Goal: Task Accomplishment & Management: Use online tool/utility

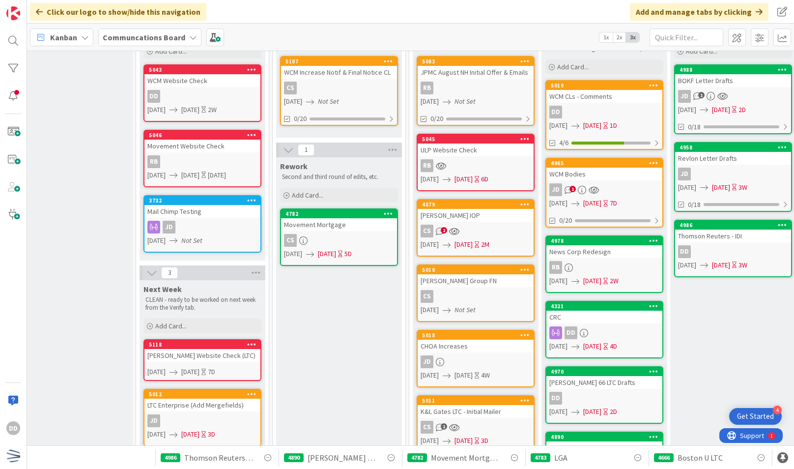
scroll to position [97, 152]
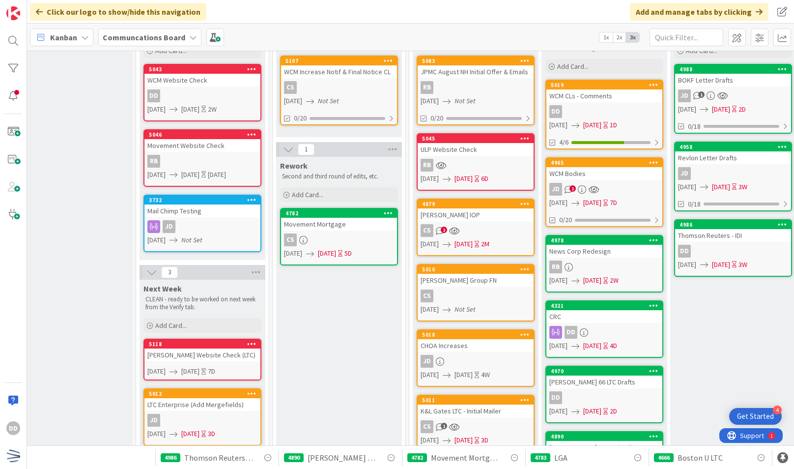
click at [594, 103] on link "5019 WCM CLs - Comments DD [DATE] [DATE] 1D 4/6" at bounding box center [604, 115] width 118 height 70
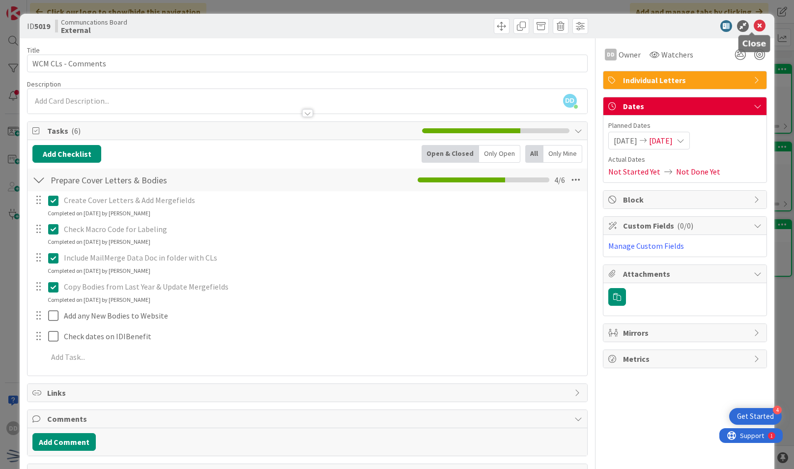
click at [753, 26] on icon at bounding box center [759, 26] width 12 height 12
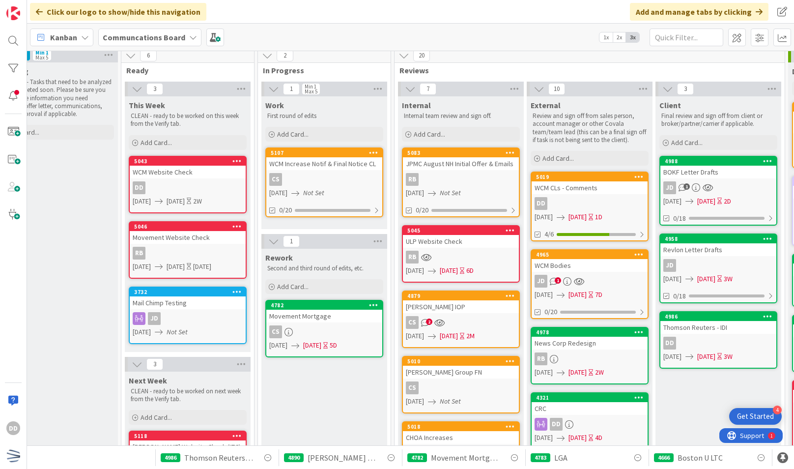
scroll to position [0, 167]
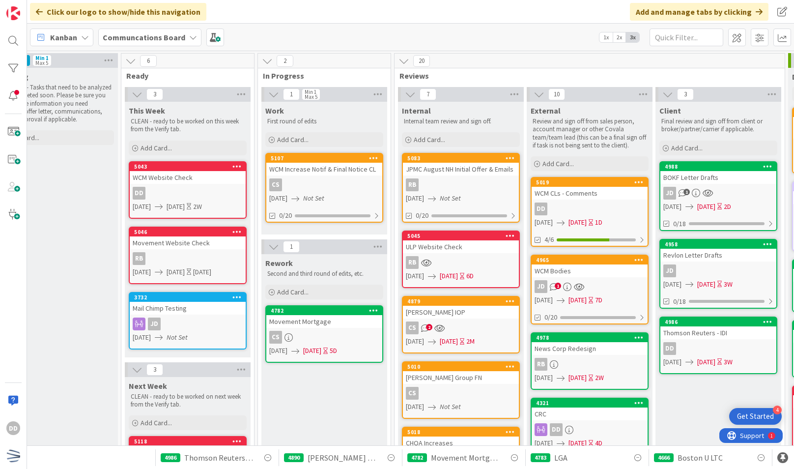
click at [666, 371] on link "4986 Thomson Reuters - IDI DD [DATE] [DATE] 3W" at bounding box center [718, 344] width 118 height 57
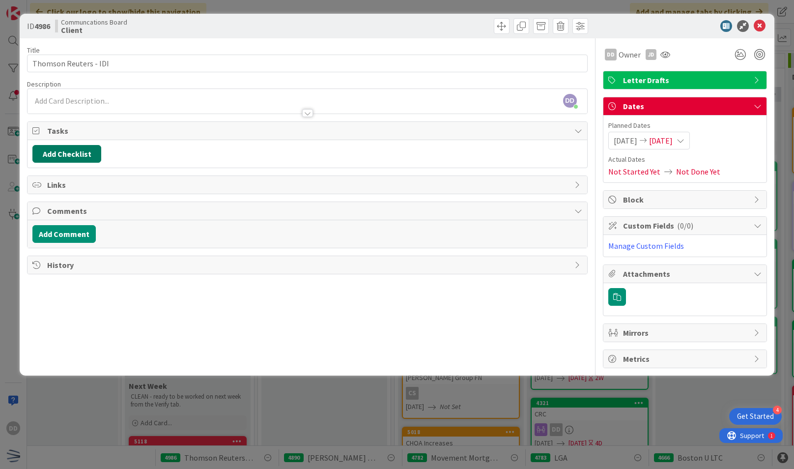
click at [82, 158] on button "Add Checklist" at bounding box center [66, 154] width 69 height 18
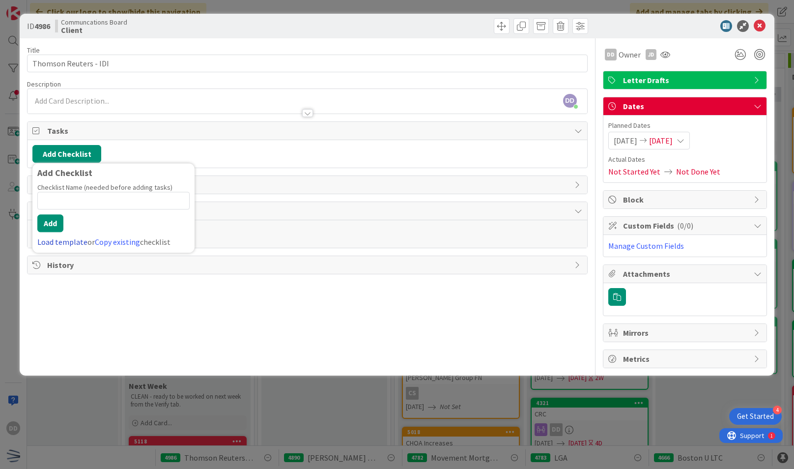
click at [69, 239] on link "Load template" at bounding box center [62, 242] width 50 height 10
click at [225, 111] on div at bounding box center [307, 108] width 559 height 10
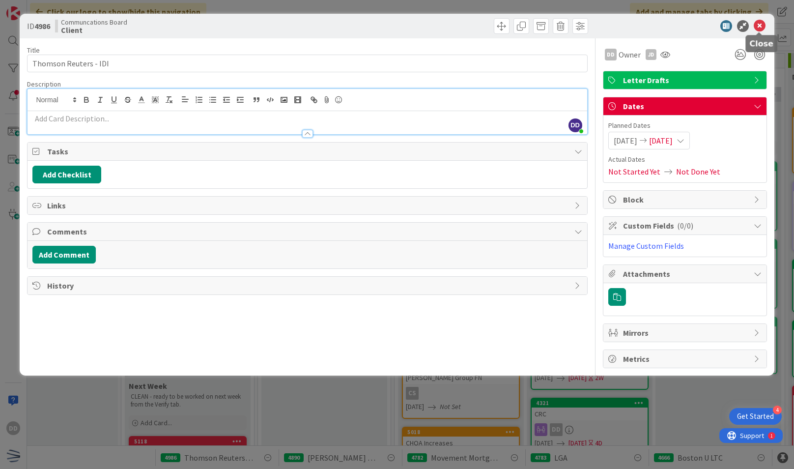
click at [761, 27] on icon at bounding box center [759, 26] width 12 height 12
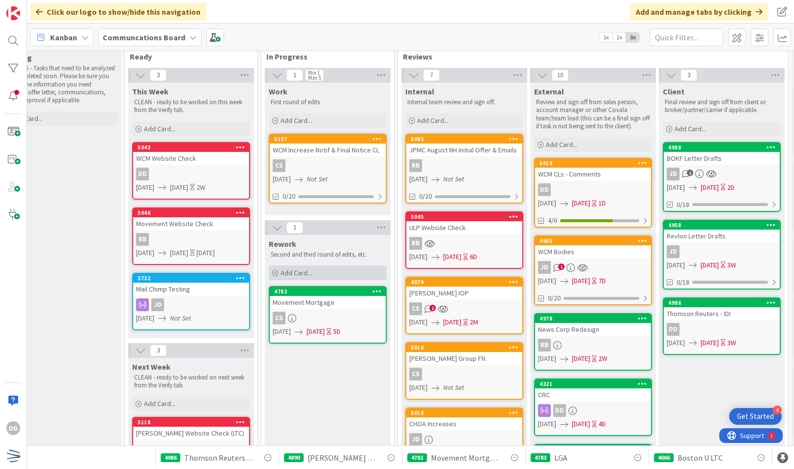
scroll to position [18, 164]
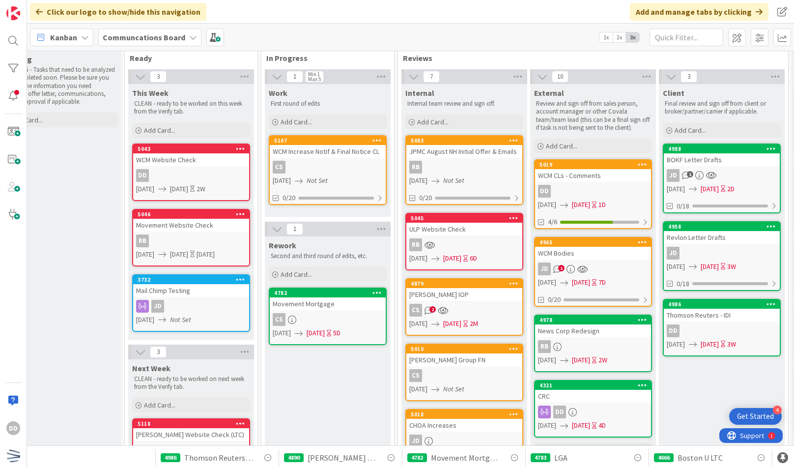
click at [453, 176] on div "[DATE] Not Set" at bounding box center [465, 180] width 113 height 10
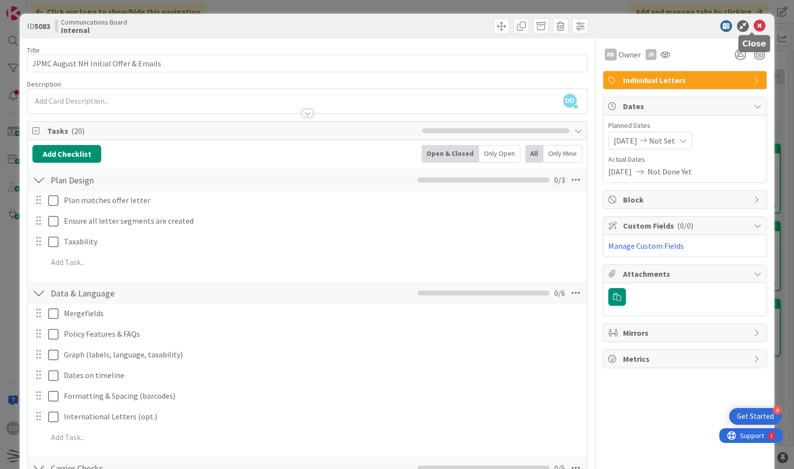
click at [753, 23] on icon at bounding box center [759, 26] width 12 height 12
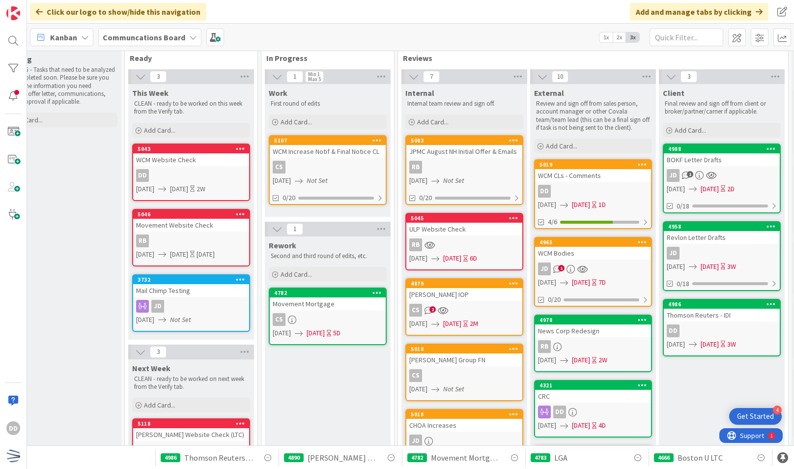
click at [360, 167] on div "CS" at bounding box center [328, 167] width 116 height 13
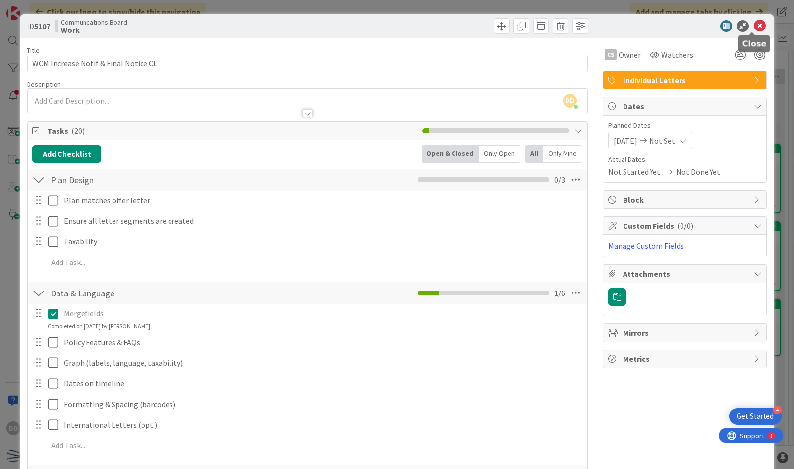
click at [754, 24] on icon at bounding box center [759, 26] width 12 height 12
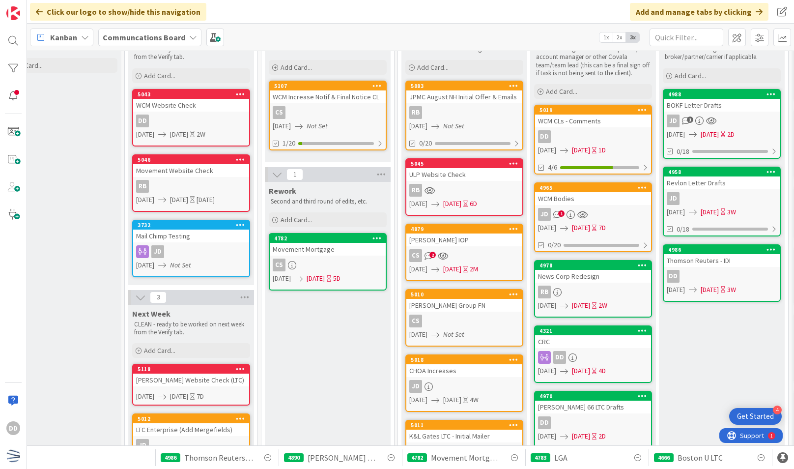
scroll to position [73, 164]
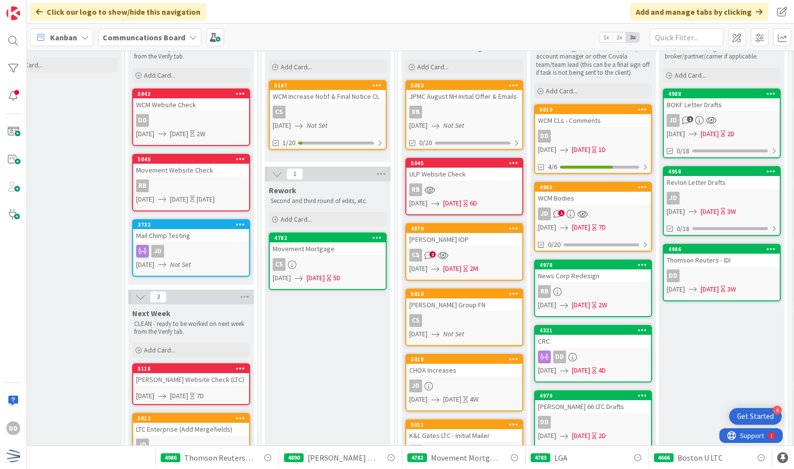
click at [354, 250] on div "Movement Mortgage" at bounding box center [328, 248] width 116 height 13
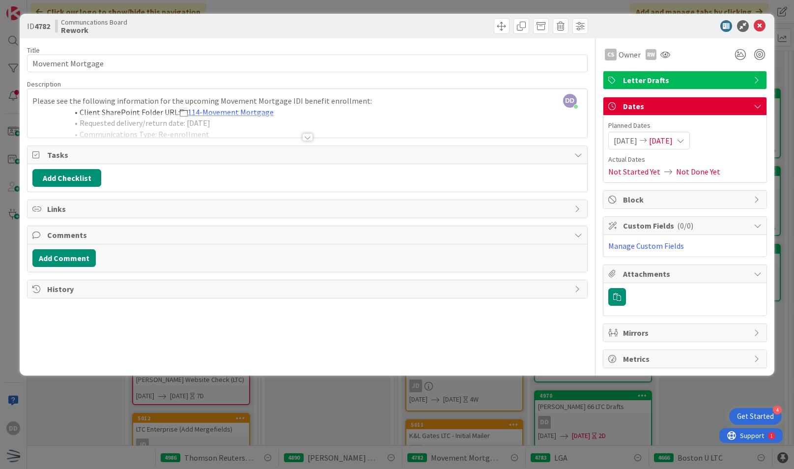
click at [517, 332] on div "Title 17 / 128 Movement Mortgage Description [PERSON_NAME] joined 3 m ago Pleas…" at bounding box center [307, 203] width 560 height 330
click at [308, 140] on div at bounding box center [307, 137] width 11 height 8
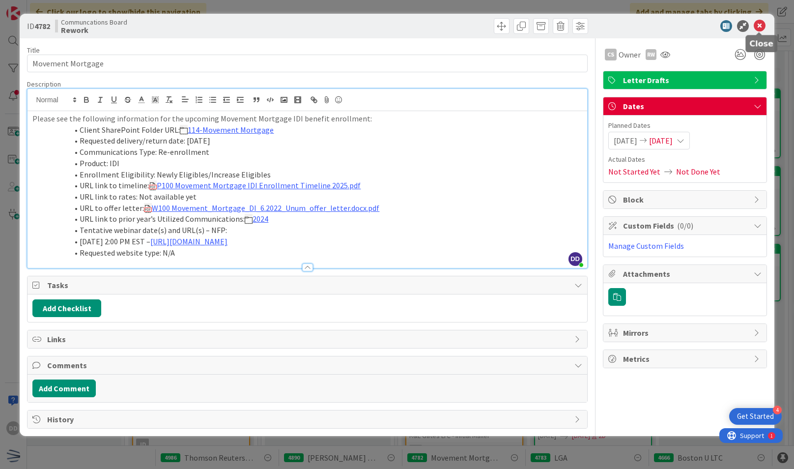
click at [764, 25] on icon at bounding box center [759, 26] width 12 height 12
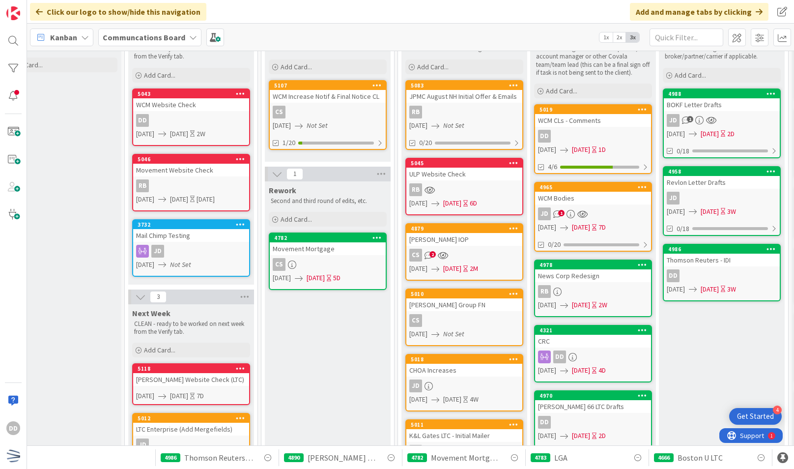
click at [330, 270] on div "CS" at bounding box center [328, 264] width 116 height 13
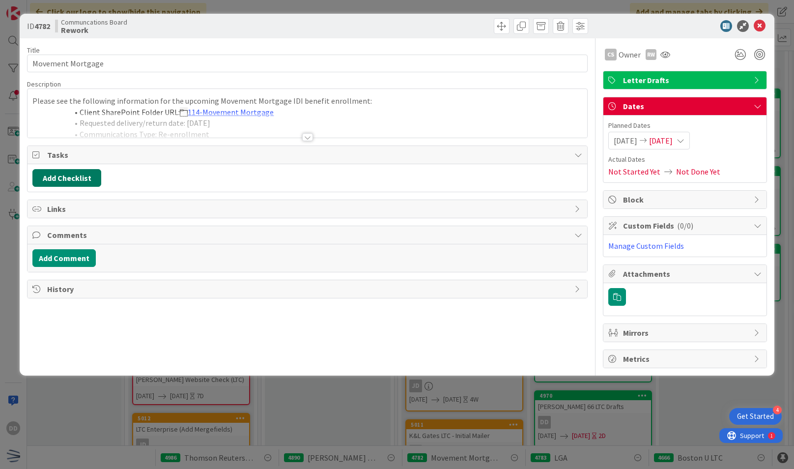
click at [76, 178] on button "Add Checklist" at bounding box center [66, 178] width 69 height 18
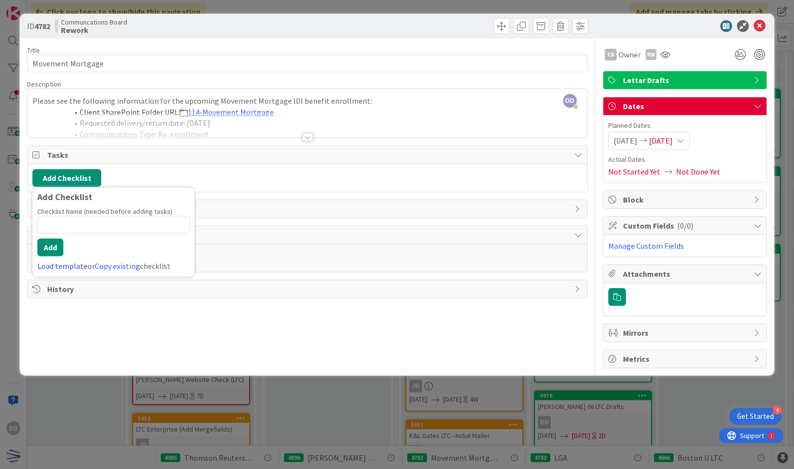
click at [76, 265] on link "Load template" at bounding box center [62, 266] width 50 height 10
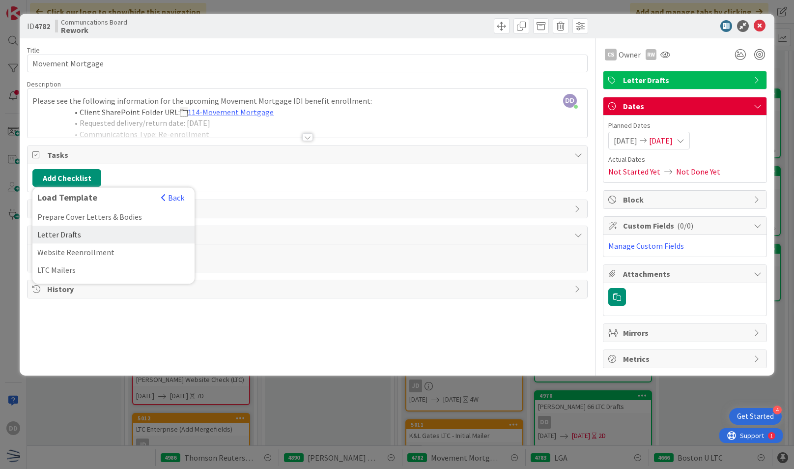
click at [93, 230] on div "Letter Drafts" at bounding box center [113, 234] width 162 height 18
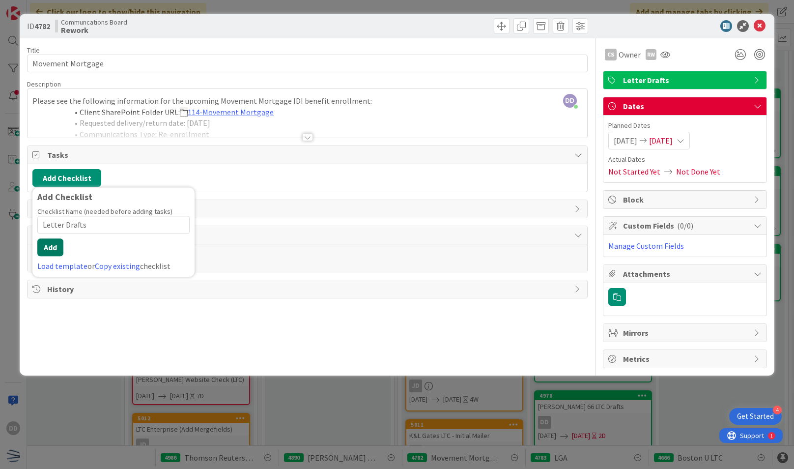
click at [57, 251] on button "Add" at bounding box center [50, 247] width 26 height 18
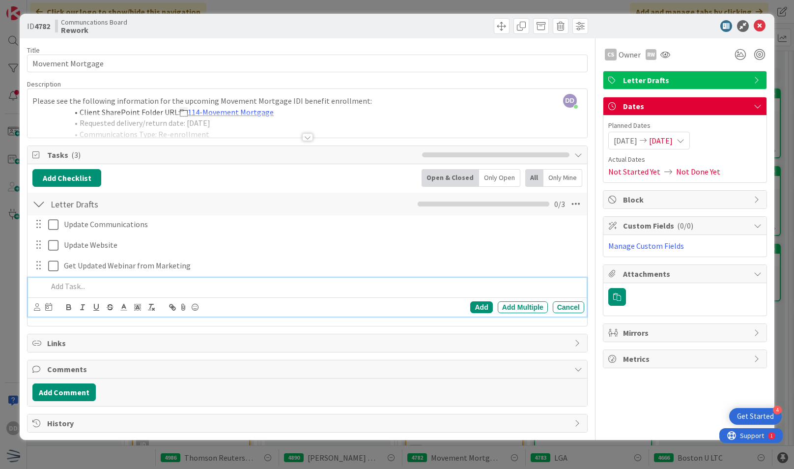
click at [277, 125] on div at bounding box center [307, 124] width 559 height 25
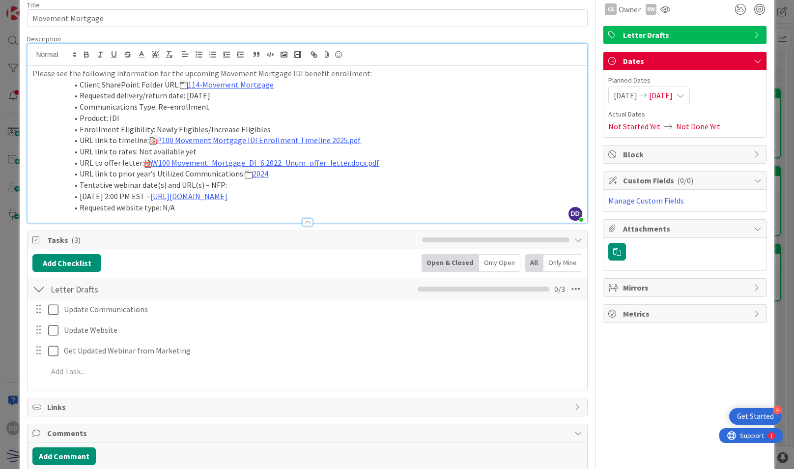
scroll to position [56, 0]
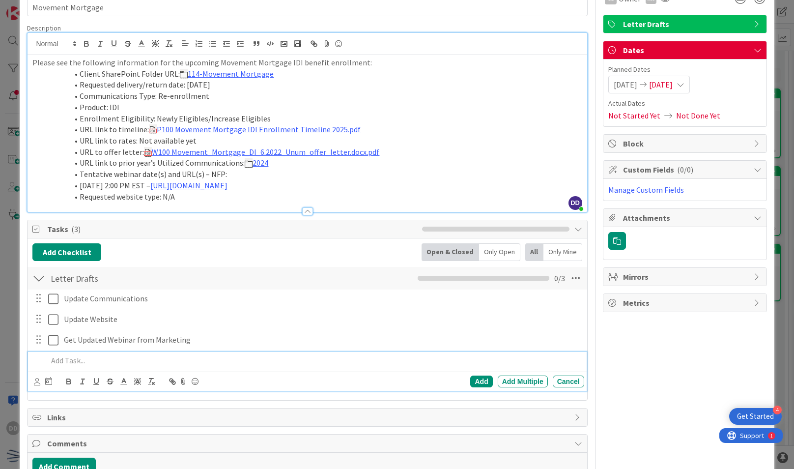
click at [65, 361] on p at bounding box center [314, 360] width 532 height 11
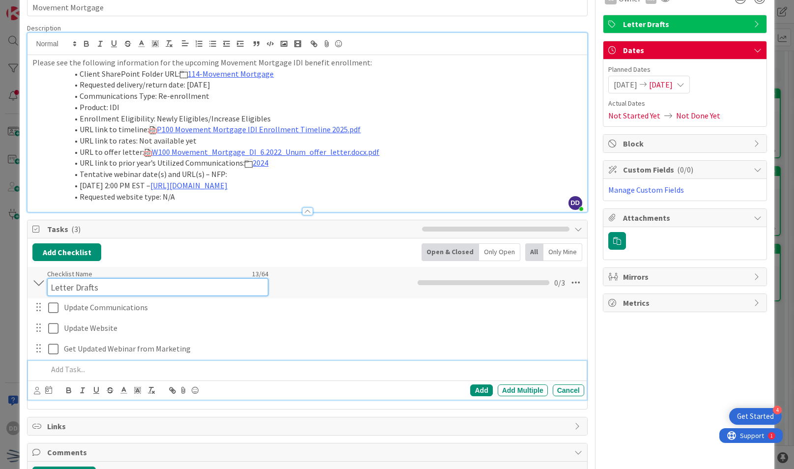
click at [67, 275] on div "Checklist Name 13 / 64 Letter Drafts" at bounding box center [157, 282] width 221 height 27
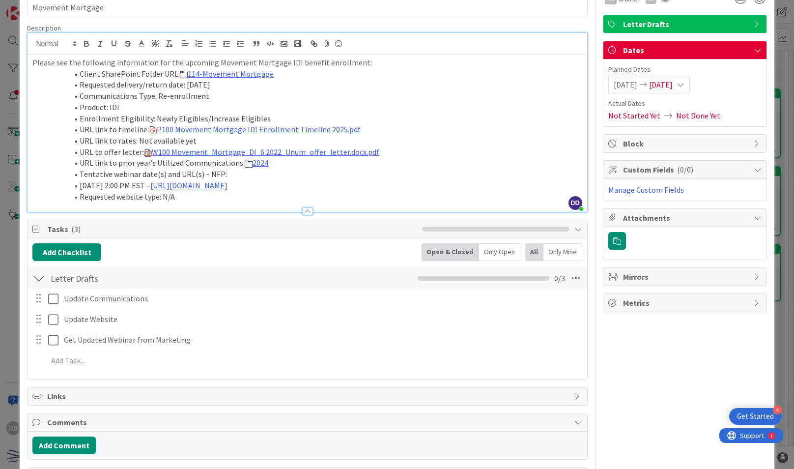
click at [38, 286] on div "Letter Drafts Checklist Name 13 / 64 Letter Drafts 0 / 3" at bounding box center [307, 278] width 559 height 23
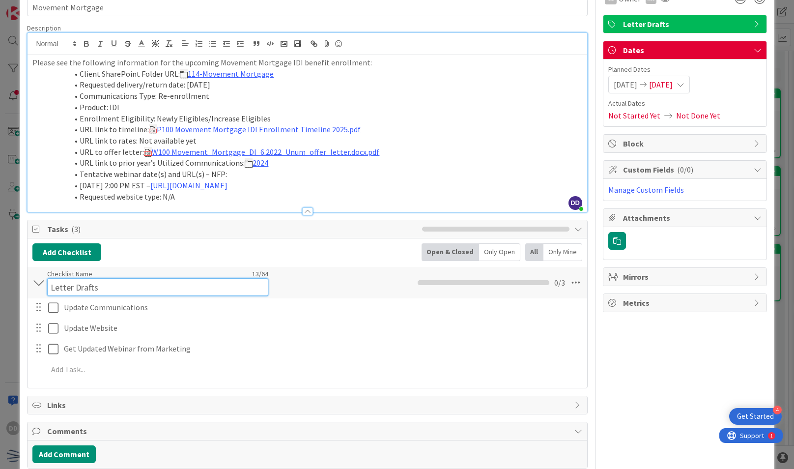
click at [56, 281] on input "Letter Drafts" at bounding box center [157, 287] width 221 height 18
click at [108, 279] on input "Letter Drafts" at bounding box center [157, 287] width 221 height 18
click at [103, 289] on input "Letter Drafts" at bounding box center [157, 287] width 221 height 18
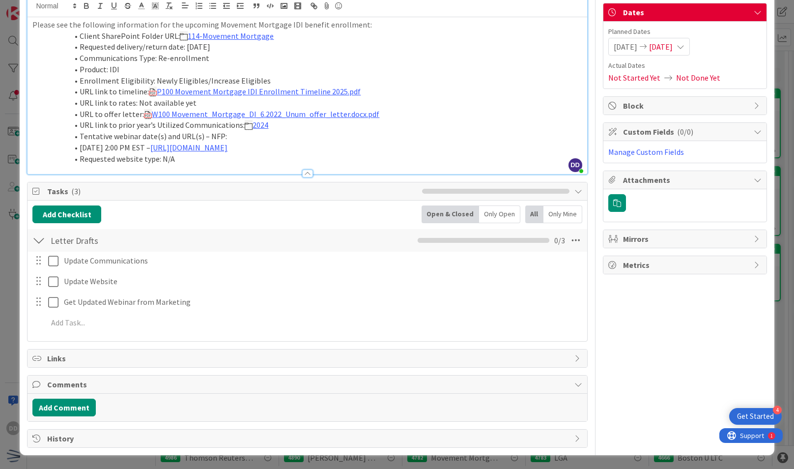
scroll to position [91, 0]
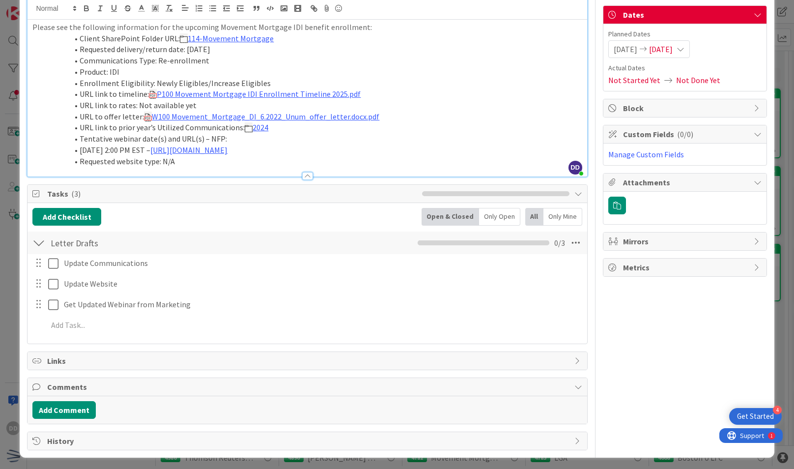
drag, startPoint x: 424, startPoint y: 237, endPoint x: 380, endPoint y: 245, distance: 44.9
click at [380, 245] on div "Letter Drafts Checklist Name 13 / 64 Letter Drafts 0 / 3" at bounding box center [307, 242] width 559 height 23
drag, startPoint x: 422, startPoint y: 245, endPoint x: 367, endPoint y: 248, distance: 55.1
click at [367, 248] on div "Letter Drafts Checklist Name 13 / 64 Letter Drafts 0 / 3" at bounding box center [307, 242] width 559 height 23
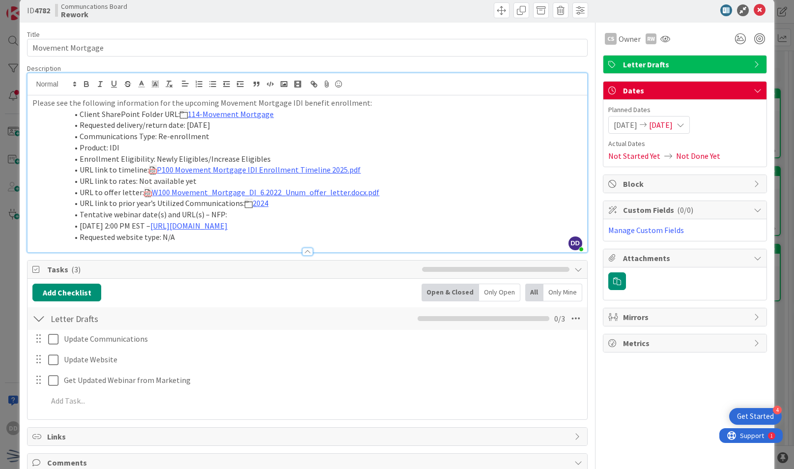
scroll to position [14, 0]
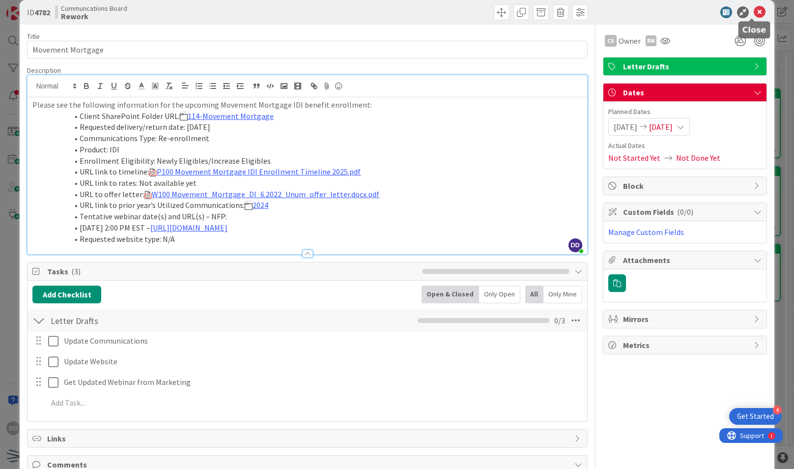
click at [753, 15] on icon at bounding box center [759, 12] width 12 height 12
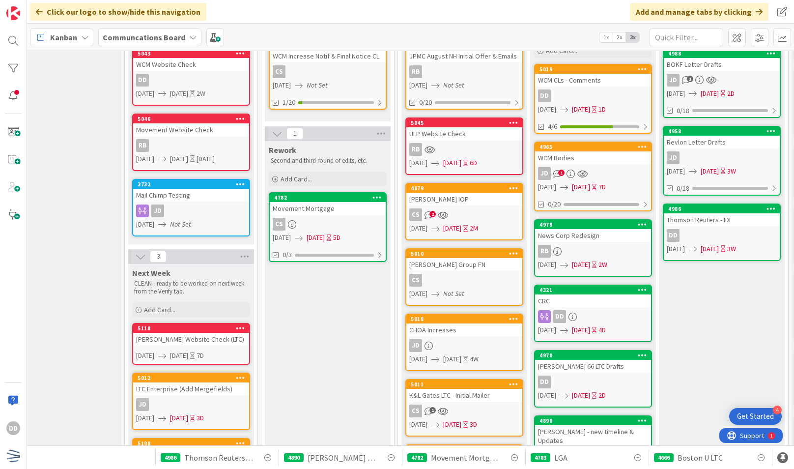
scroll to position [116, 164]
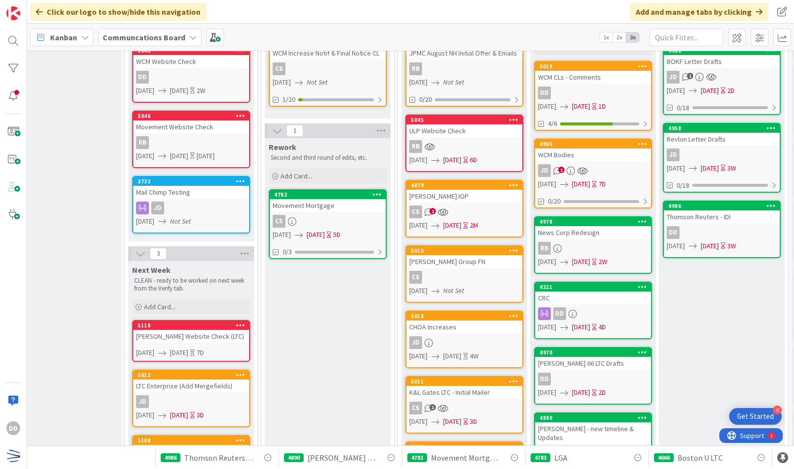
click at [465, 267] on div "[PERSON_NAME] Group FN" at bounding box center [464, 261] width 116 height 13
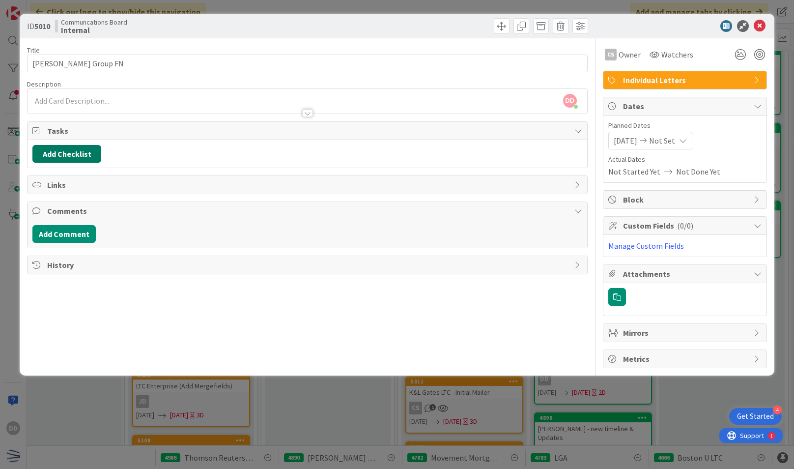
click at [85, 146] on button "Add Checklist" at bounding box center [66, 154] width 69 height 18
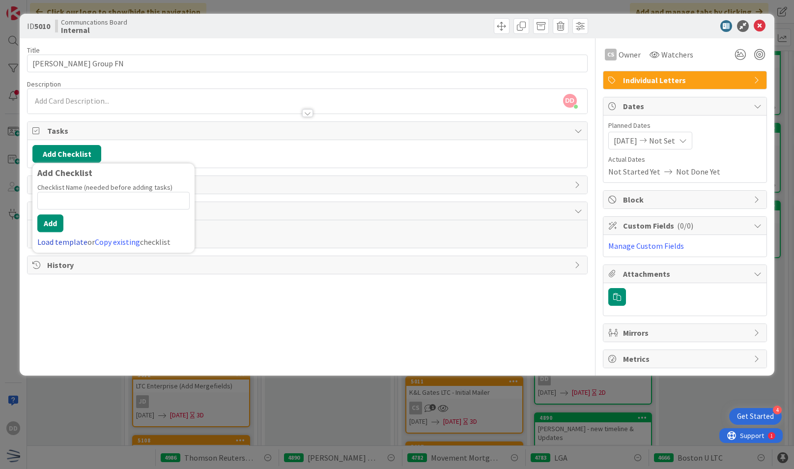
click at [68, 239] on link "Load template" at bounding box center [62, 242] width 50 height 10
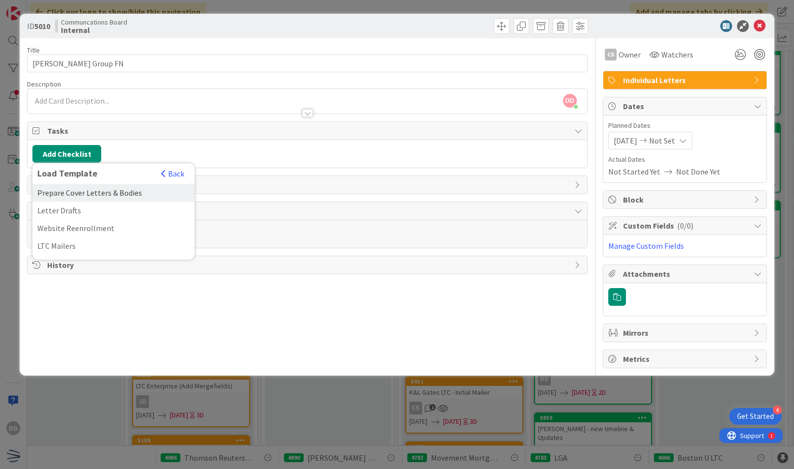
click at [119, 194] on div "Prepare Cover Letters & Bodies" at bounding box center [113, 193] width 162 height 18
click at [61, 220] on button "Add" at bounding box center [50, 223] width 26 height 18
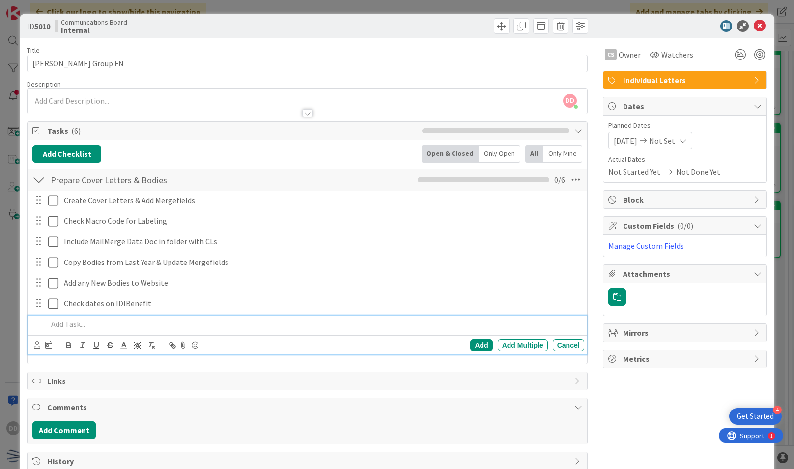
click at [750, 34] on div "ID 5010 Communcations Board Internal" at bounding box center [397, 26] width 754 height 25
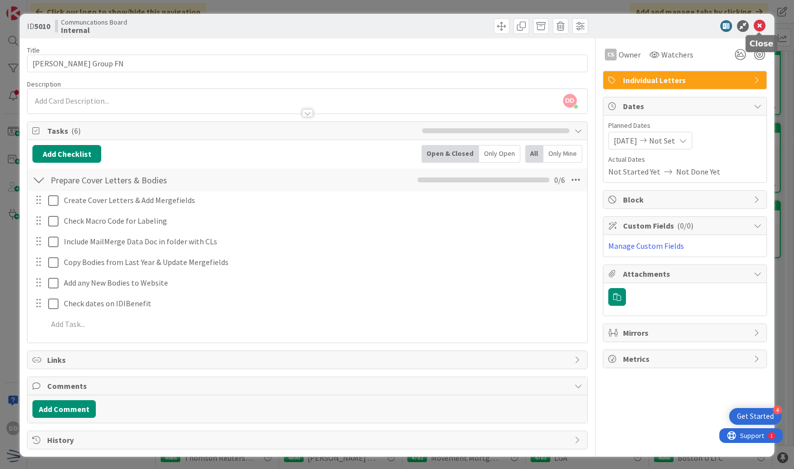
click at [758, 29] on icon at bounding box center [759, 26] width 12 height 12
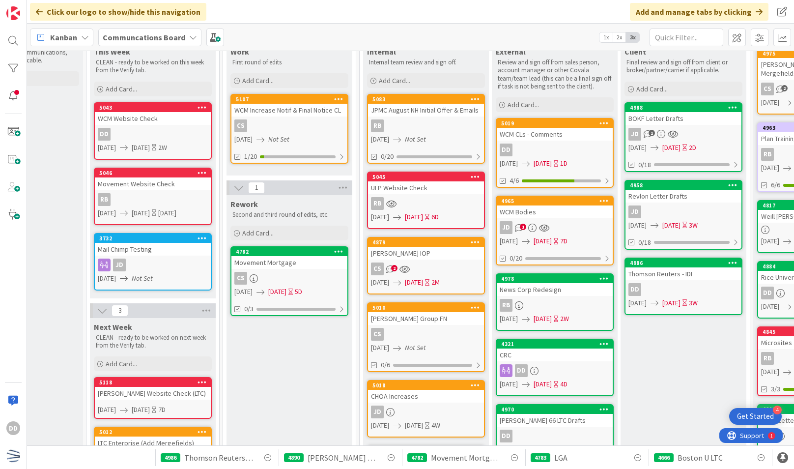
scroll to position [0, 202]
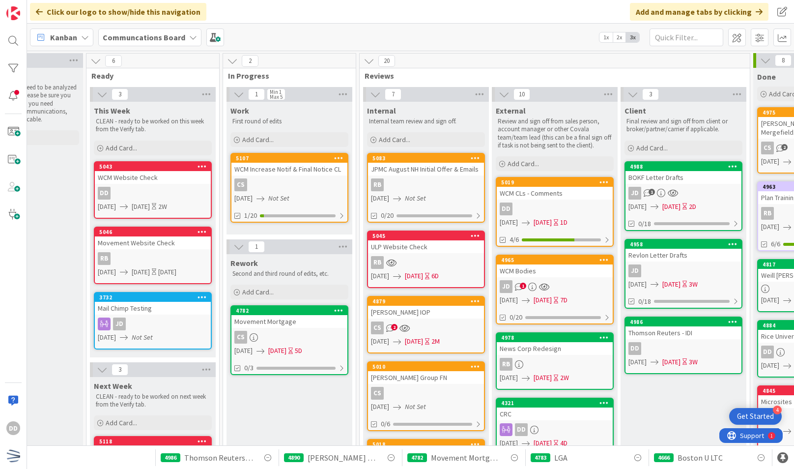
click at [448, 185] on div "RB" at bounding box center [426, 184] width 116 height 13
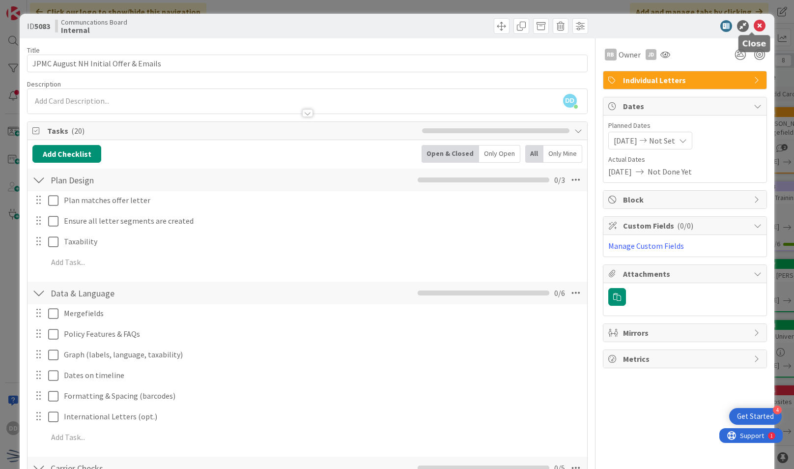
click at [753, 28] on icon at bounding box center [759, 26] width 12 height 12
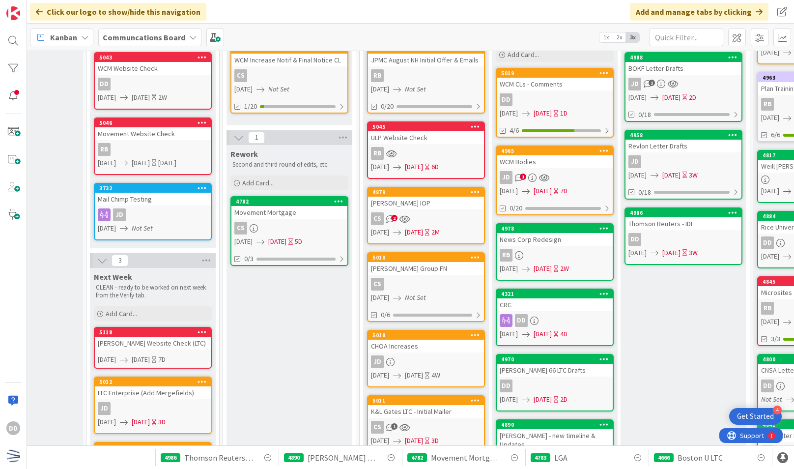
scroll to position [111, 202]
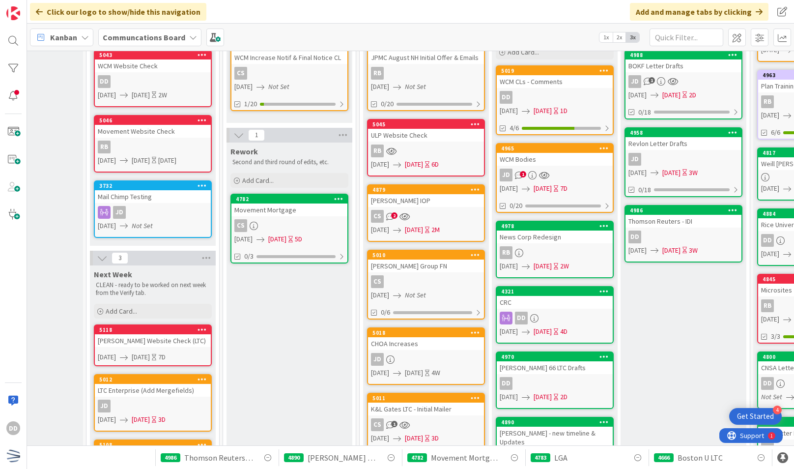
click at [441, 217] on div "CS 2" at bounding box center [426, 216] width 116 height 13
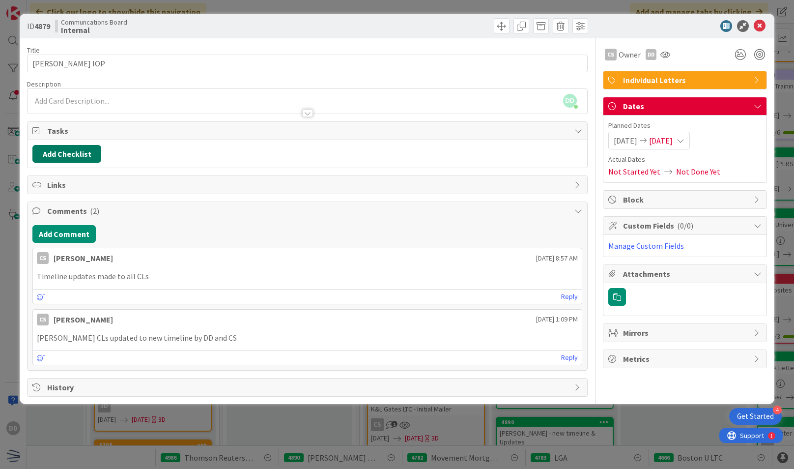
click at [77, 151] on button "Add Checklist" at bounding box center [66, 154] width 69 height 18
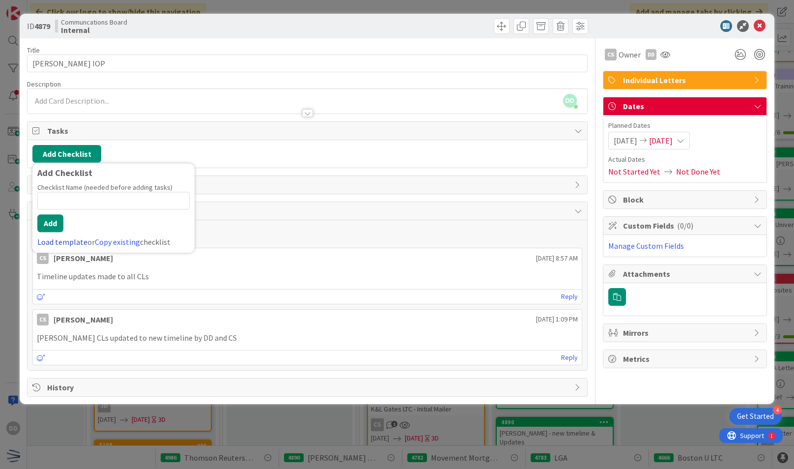
click at [83, 237] on link "Load template" at bounding box center [62, 242] width 50 height 10
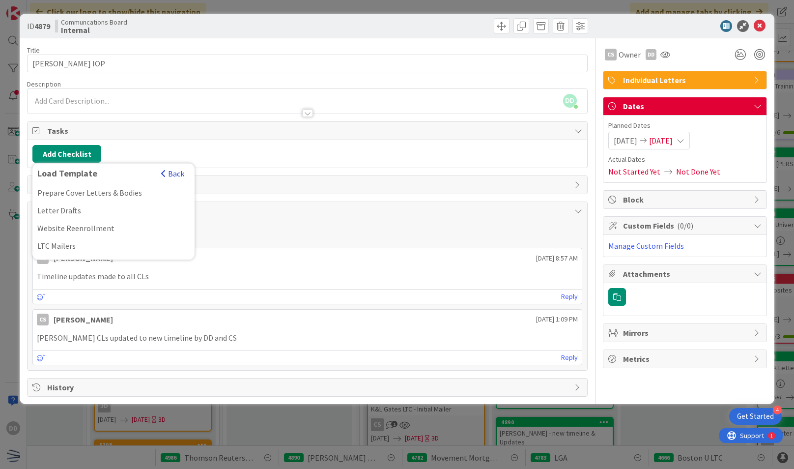
click at [166, 172] on span "button" at bounding box center [163, 173] width 5 height 8
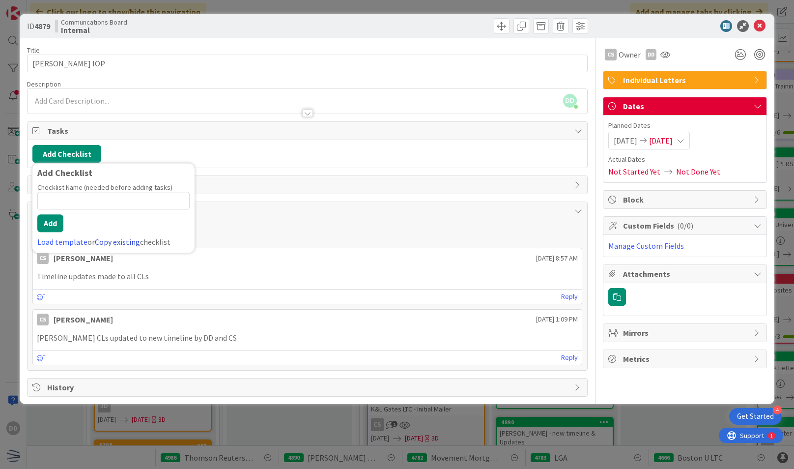
click at [128, 244] on link "Copy existing" at bounding box center [117, 242] width 45 height 10
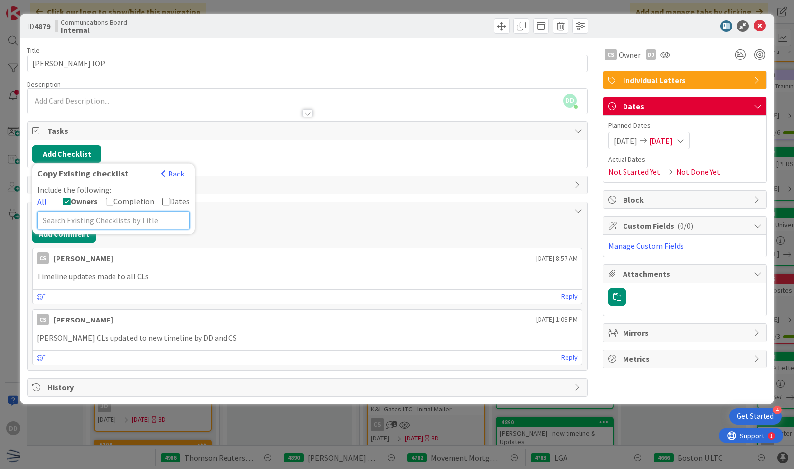
click at [87, 225] on input "text" at bounding box center [113, 220] width 152 height 18
click at [76, 202] on span "Owners" at bounding box center [84, 201] width 27 height 10
click at [72, 201] on span "Owners" at bounding box center [84, 201] width 26 height 10
click at [116, 199] on span "Completion" at bounding box center [133, 201] width 41 height 10
click at [172, 197] on span "Dates" at bounding box center [180, 201] width 20 height 10
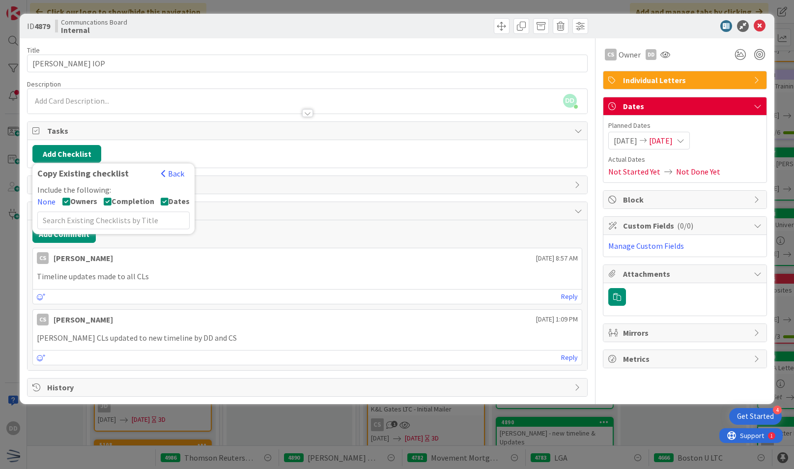
click at [164, 148] on div "Add Checklist Copy Existing checklist Back Include the following: None Owners C…" at bounding box center [306, 154] width 549 height 18
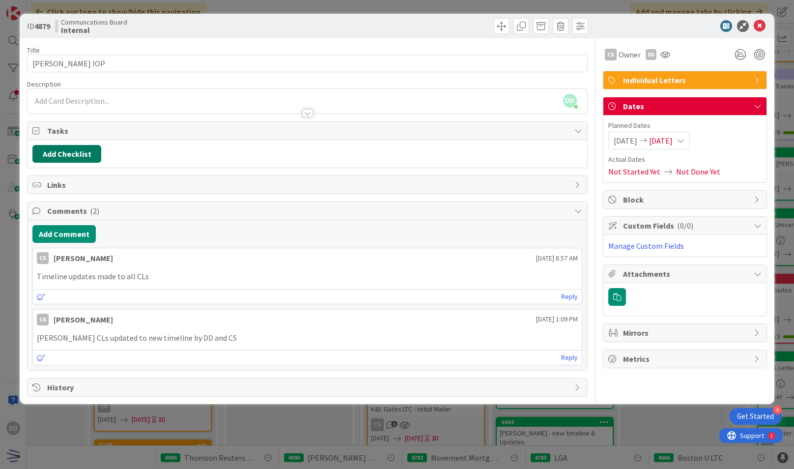
click at [91, 158] on button "Add Checklist" at bounding box center [66, 154] width 69 height 18
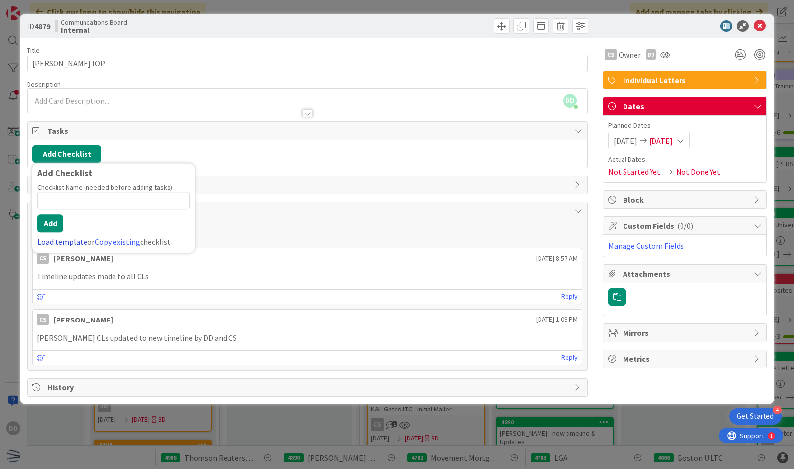
click at [75, 241] on link "Load template" at bounding box center [62, 242] width 50 height 10
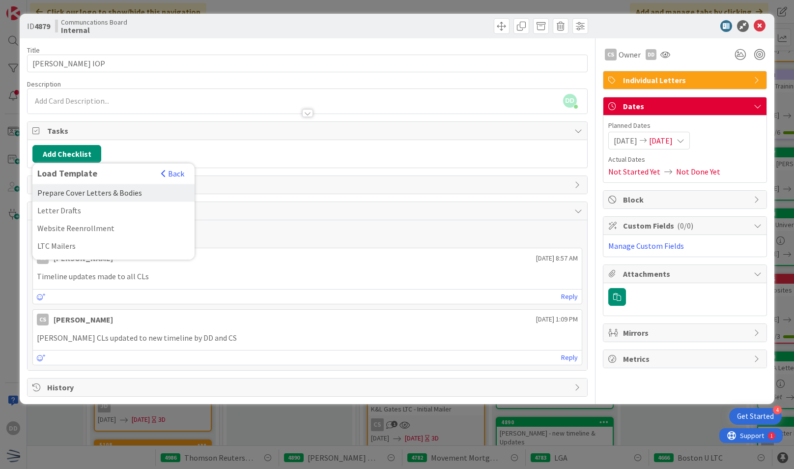
click at [118, 190] on div "Prepare Cover Letters & Bodies" at bounding box center [113, 193] width 162 height 18
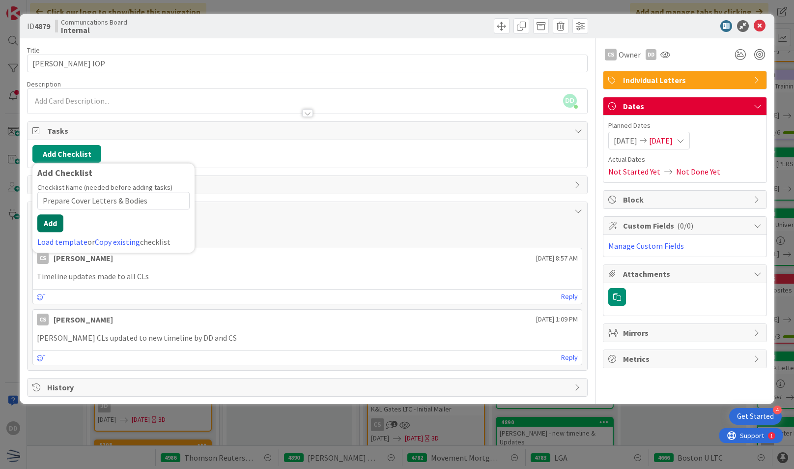
click at [59, 219] on button "Add" at bounding box center [50, 223] width 26 height 18
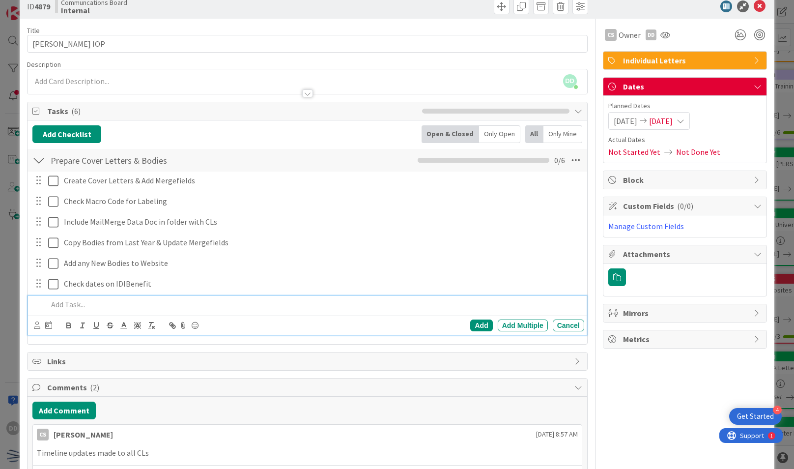
scroll to position [19, 0]
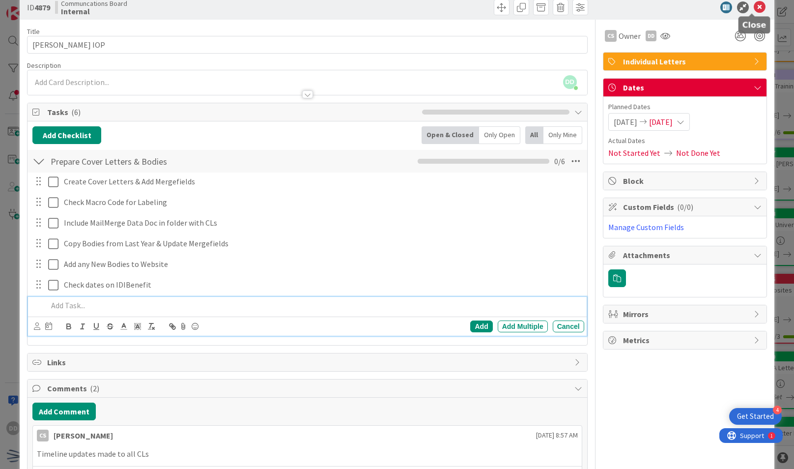
click at [753, 6] on icon at bounding box center [759, 7] width 12 height 12
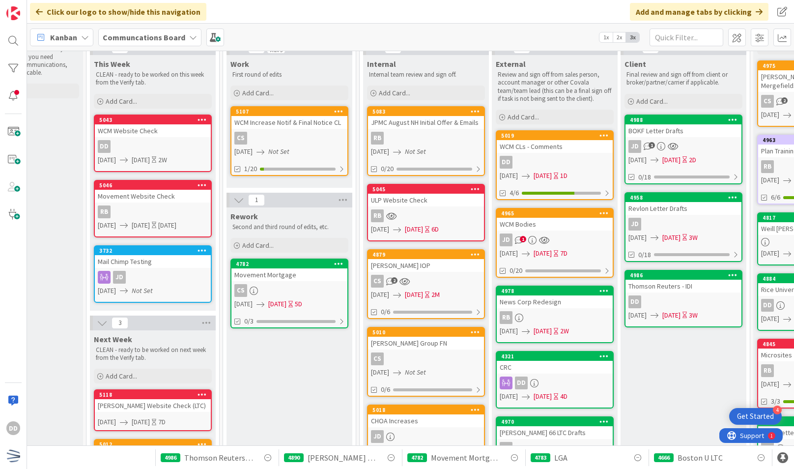
scroll to position [31, 202]
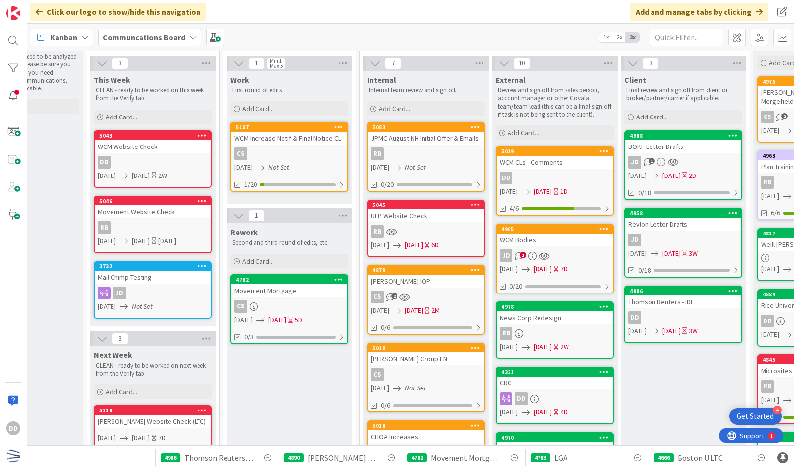
click at [321, 144] on link "5107 WCM Increase Notif & Final Notice CL CS [DATE] Not Set 1/20" at bounding box center [289, 157] width 118 height 70
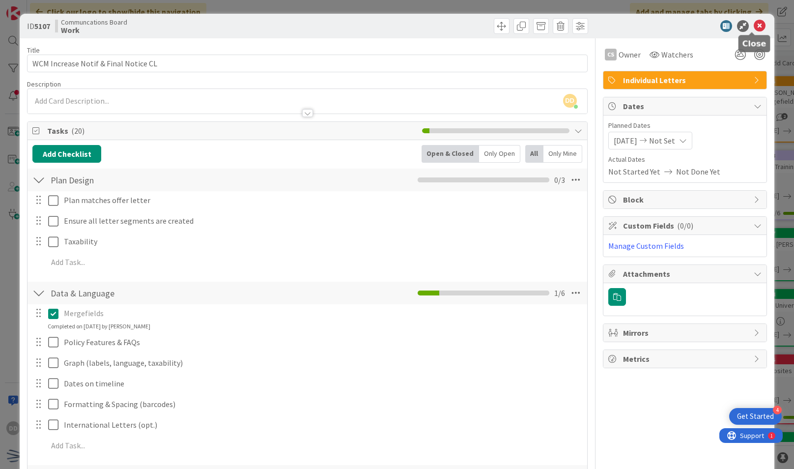
click at [753, 23] on icon at bounding box center [759, 26] width 12 height 12
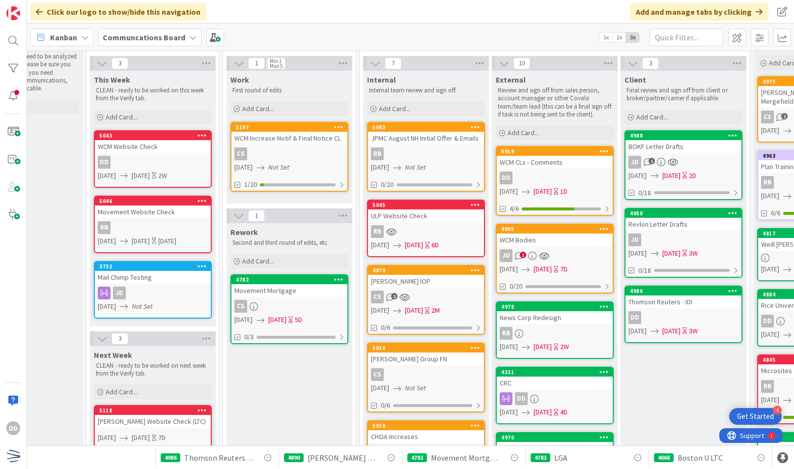
click at [420, 156] on div "RB" at bounding box center [426, 153] width 116 height 13
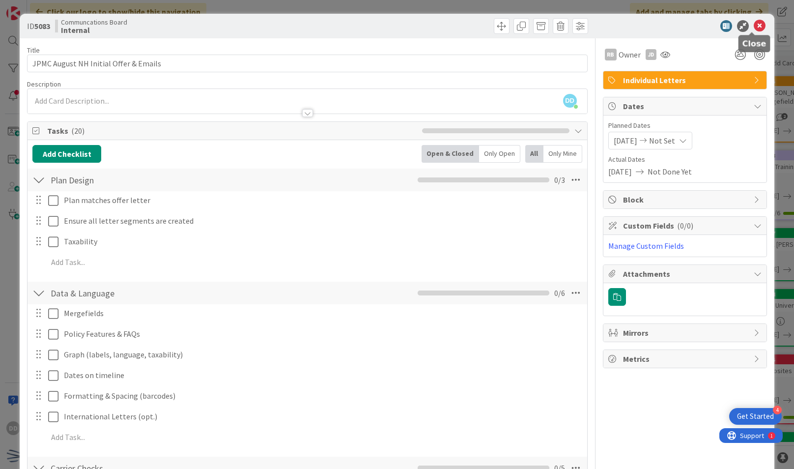
click at [753, 27] on icon at bounding box center [759, 26] width 12 height 12
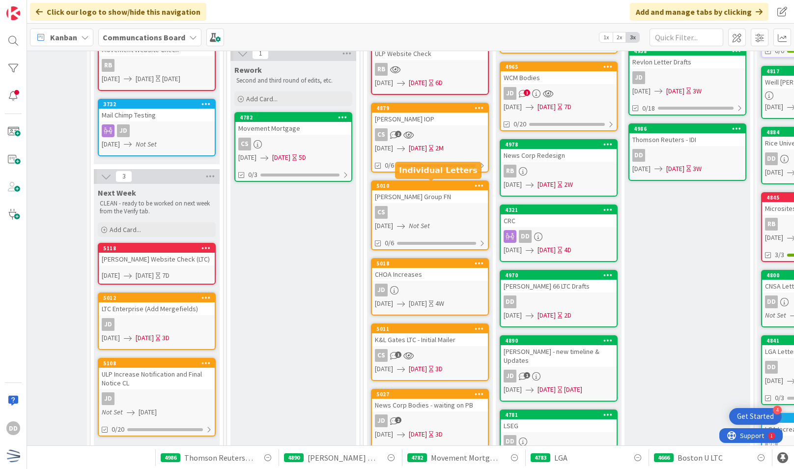
scroll to position [194, 198]
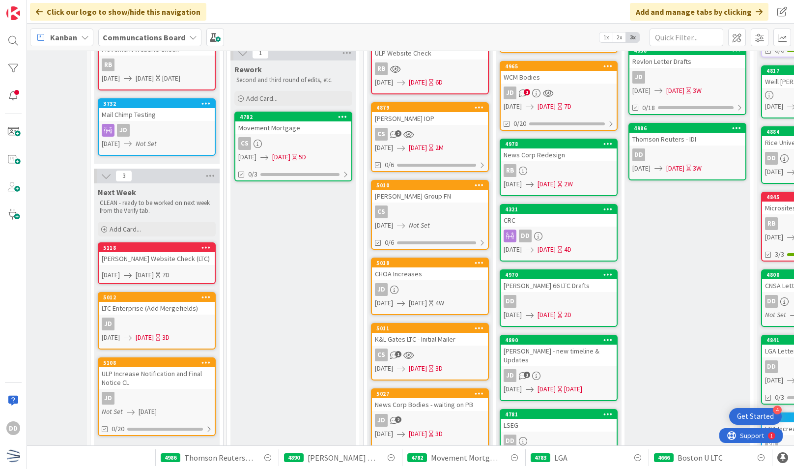
click at [426, 285] on div "JD" at bounding box center [430, 289] width 116 height 13
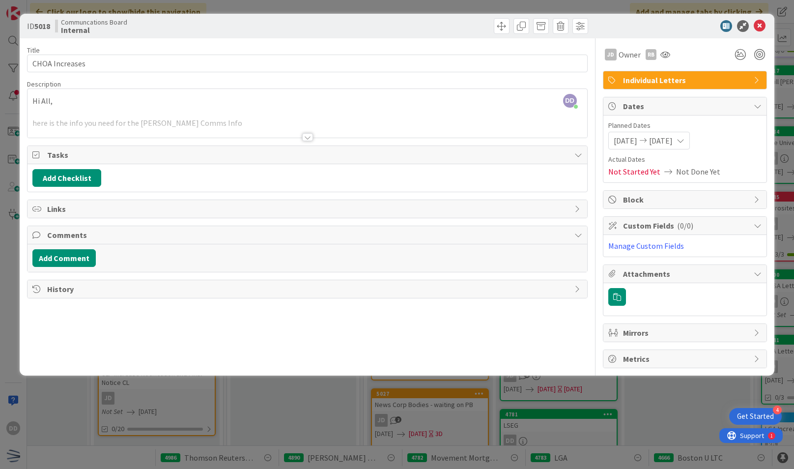
click at [307, 134] on div at bounding box center [307, 137] width 11 height 8
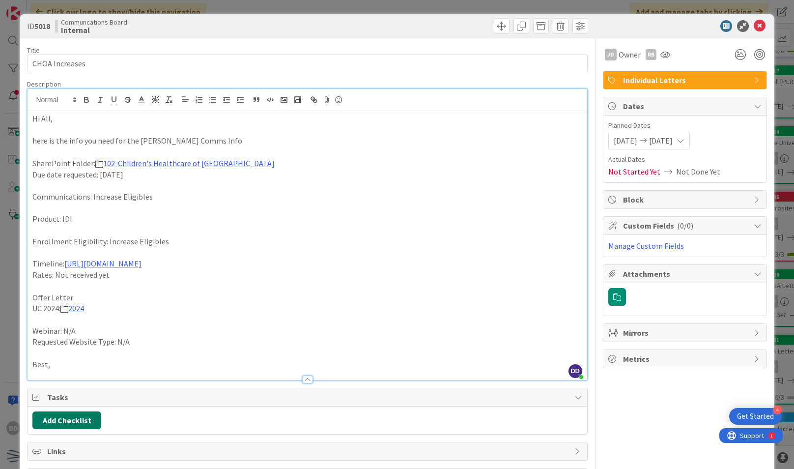
click at [57, 426] on button "Add Checklist" at bounding box center [66, 420] width 69 height 18
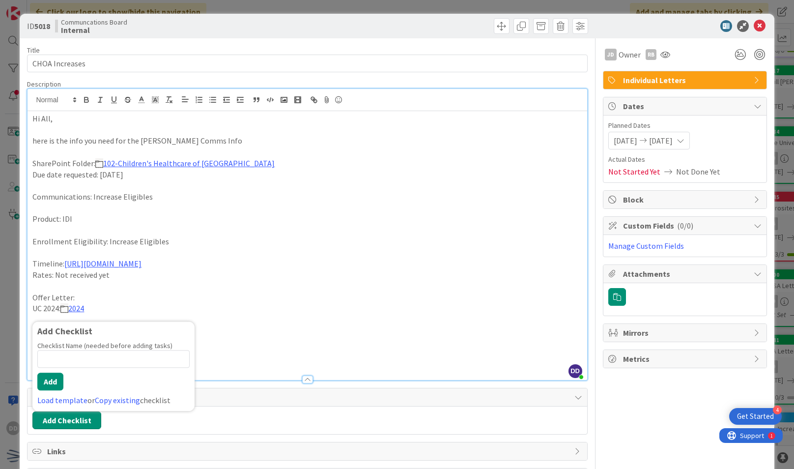
scroll to position [15, 0]
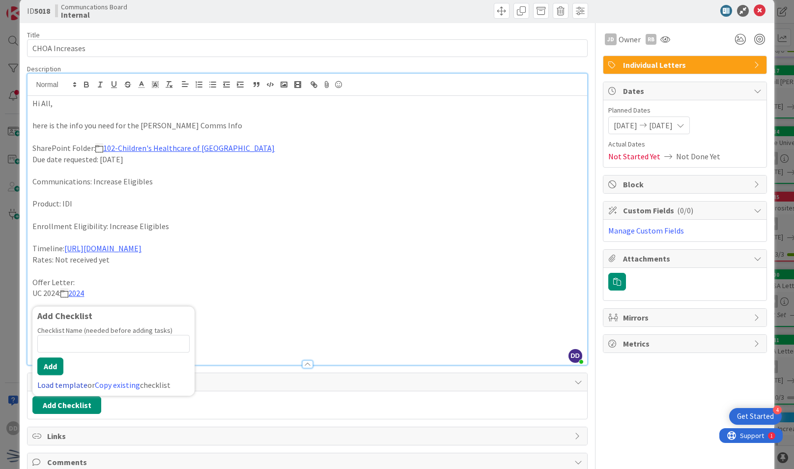
click at [71, 389] on link "Load template" at bounding box center [62, 385] width 50 height 10
click at [157, 277] on p at bounding box center [306, 270] width 549 height 11
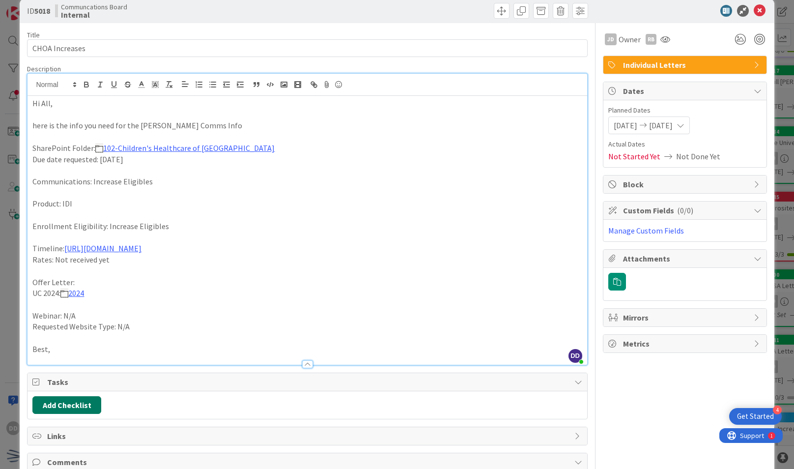
click at [83, 414] on button "Add Checklist" at bounding box center [66, 405] width 69 height 18
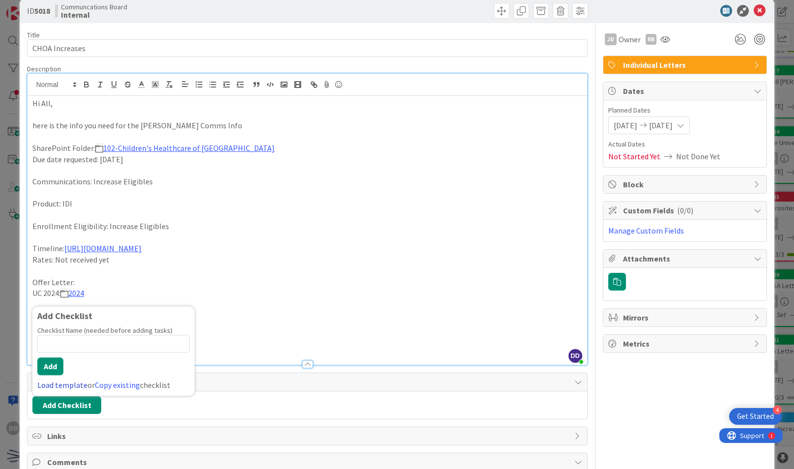
click at [66, 389] on link "Load template" at bounding box center [62, 385] width 50 height 10
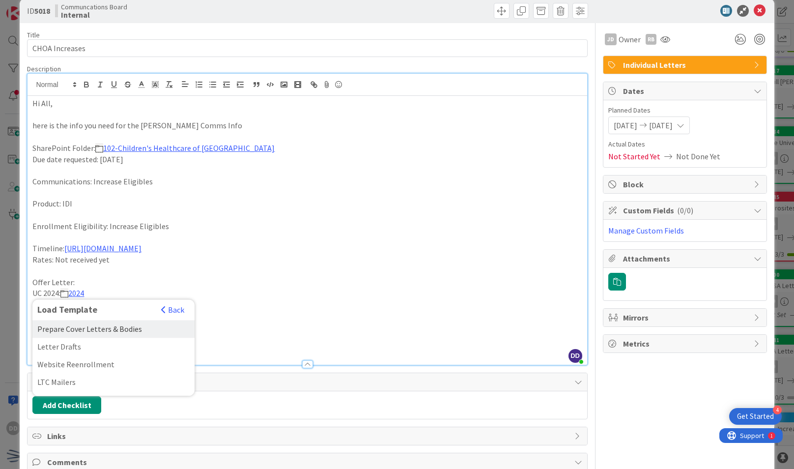
click at [92, 337] on div "Prepare Cover Letters & Bodies" at bounding box center [113, 329] width 162 height 18
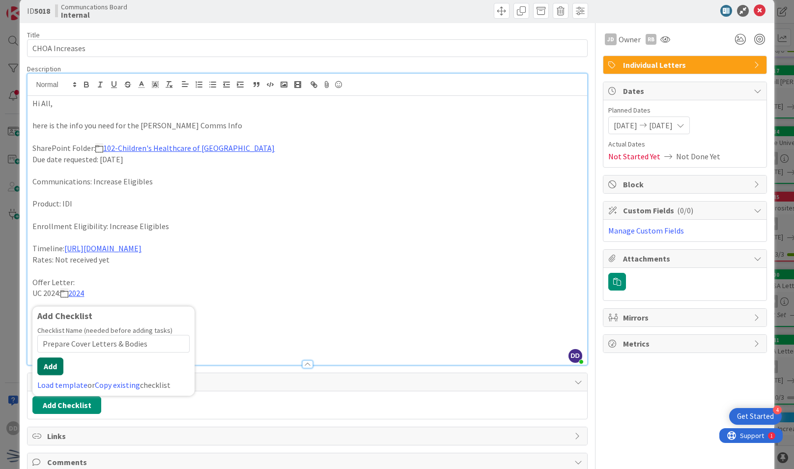
click at [53, 373] on button "Add" at bounding box center [50, 366] width 26 height 18
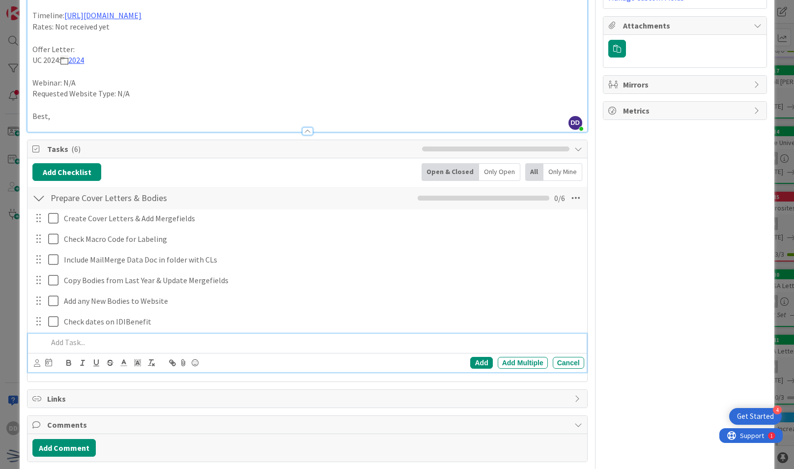
scroll to position [248, 0]
click at [553, 369] on div "Cancel" at bounding box center [568, 363] width 31 height 12
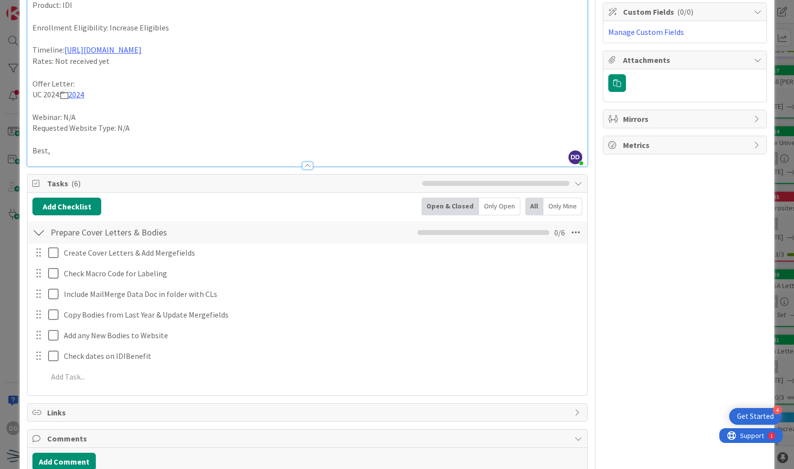
scroll to position [213, 0]
click at [567, 242] on icon at bounding box center [576, 233] width 18 height 18
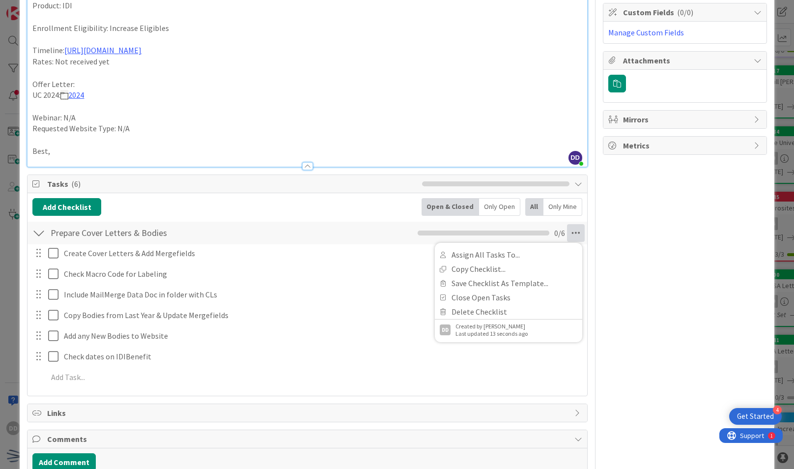
click at [40, 260] on div at bounding box center [38, 253] width 13 height 15
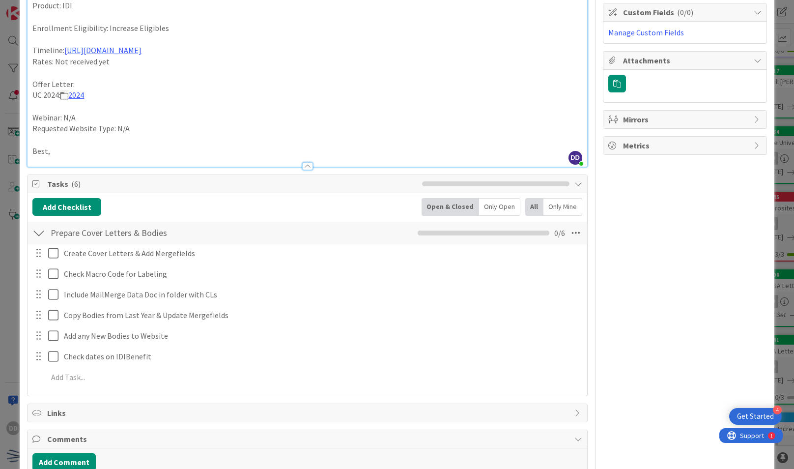
click at [40, 322] on div at bounding box center [38, 314] width 13 height 15
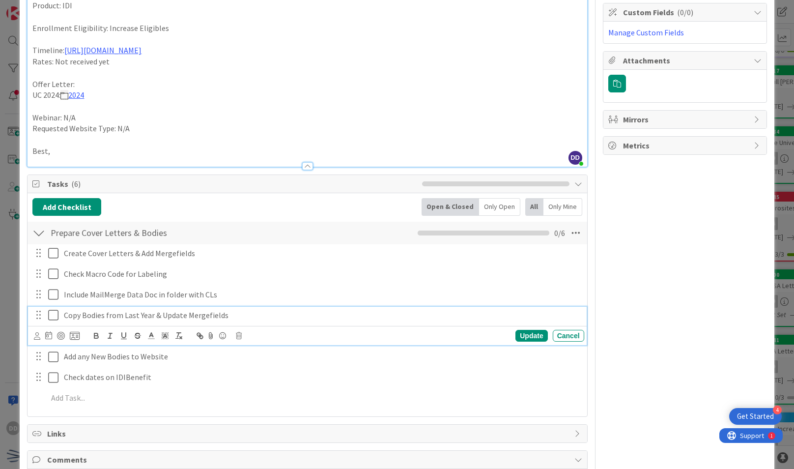
click at [53, 321] on icon at bounding box center [53, 315] width 10 height 12
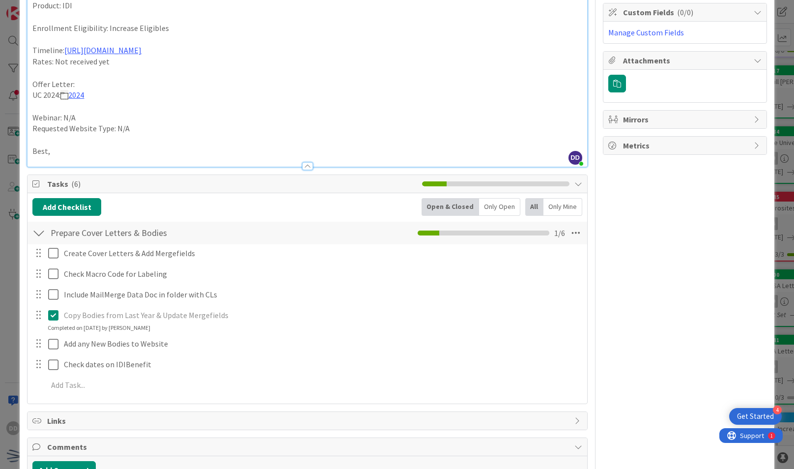
click at [56, 321] on icon at bounding box center [53, 315] width 10 height 12
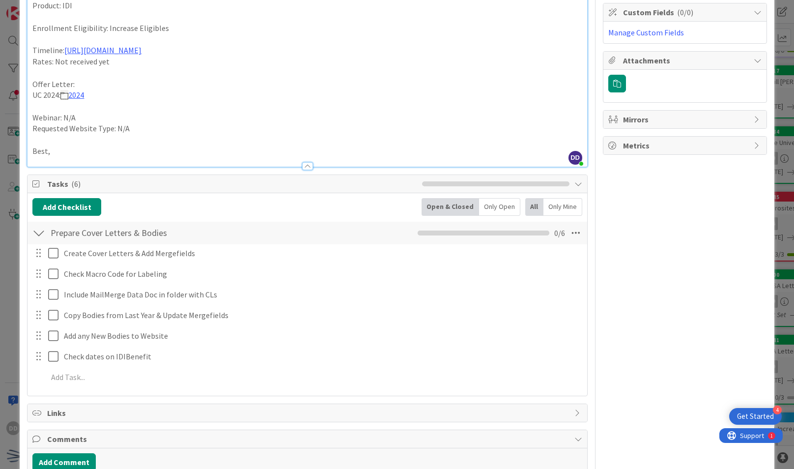
click at [556, 345] on div "Create Cover Letters & Add Mergefields Update Cancel Check Macro Code for Label…" at bounding box center [306, 316] width 549 height 145
click at [568, 242] on icon at bounding box center [576, 233] width 18 height 18
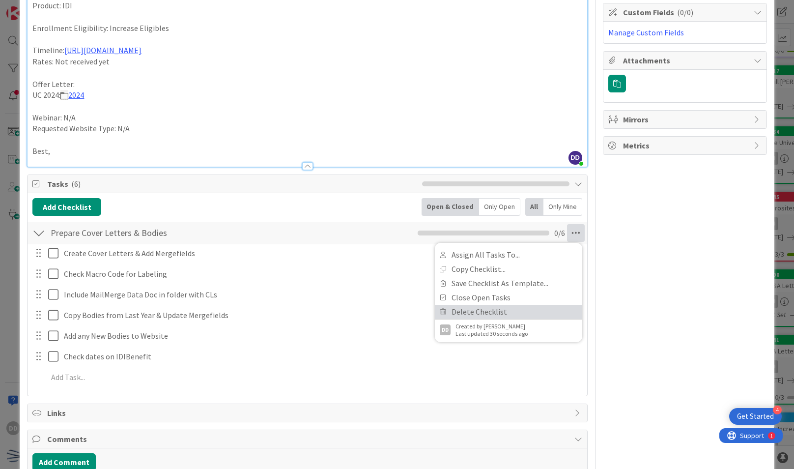
click at [506, 318] on link "Delete Checklist" at bounding box center [508, 312] width 147 height 14
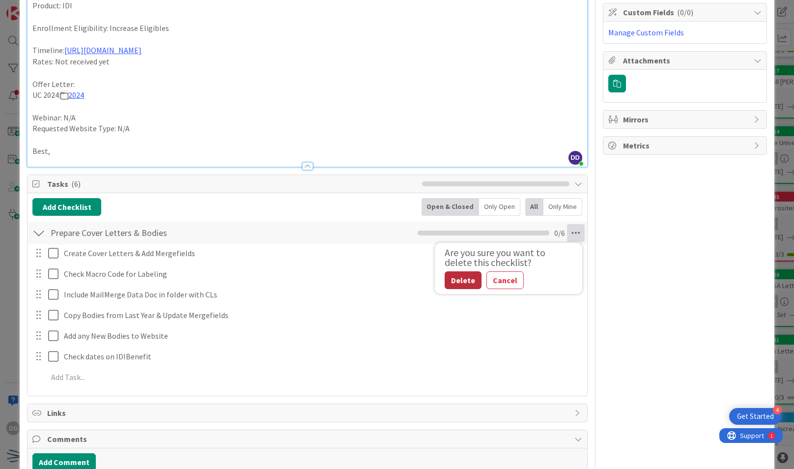
click at [464, 289] on button "Delete" at bounding box center [462, 280] width 37 height 18
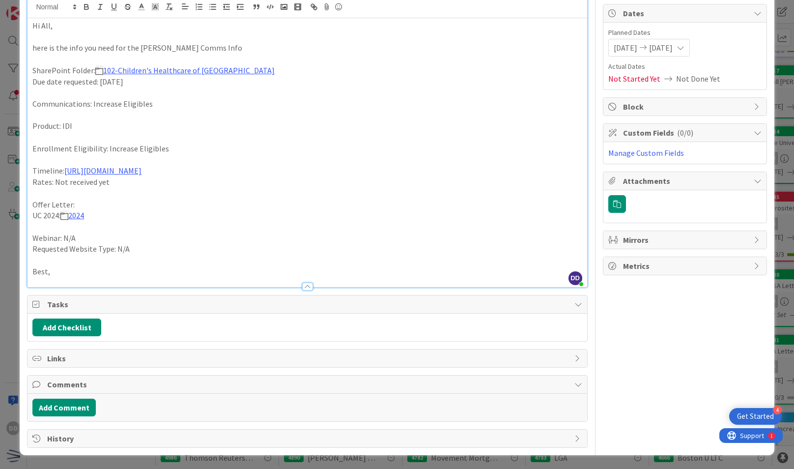
scroll to position [0, 0]
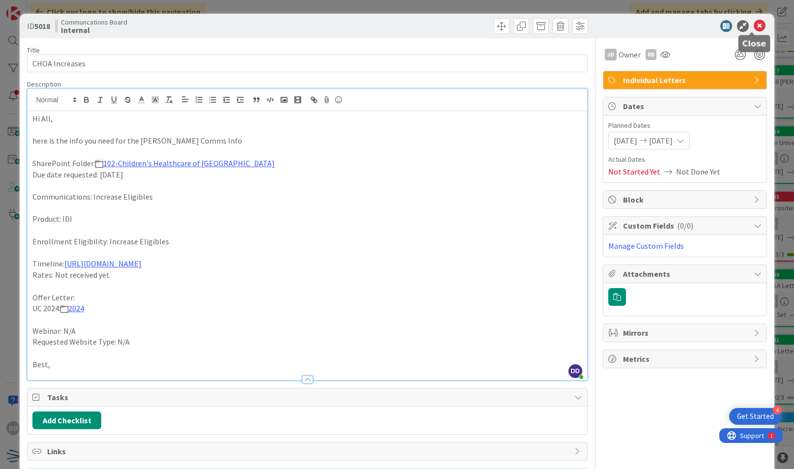
click at [753, 26] on icon at bounding box center [759, 26] width 12 height 12
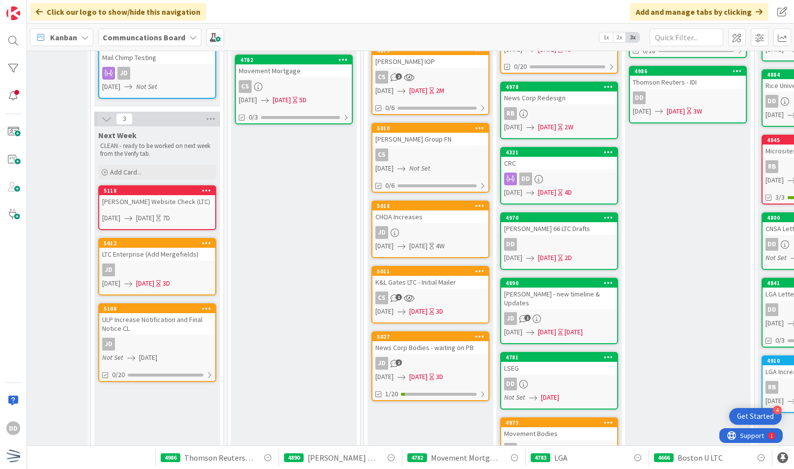
scroll to position [251, 197]
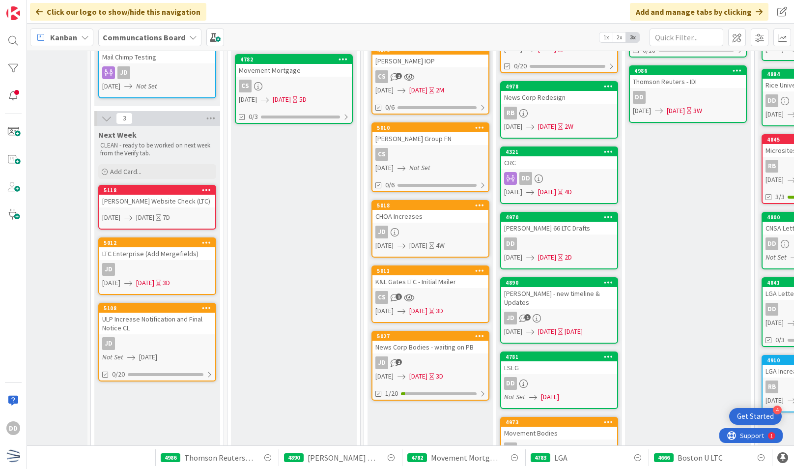
click at [433, 277] on div "K&L Gates LTC - Initial Mailer" at bounding box center [430, 281] width 116 height 13
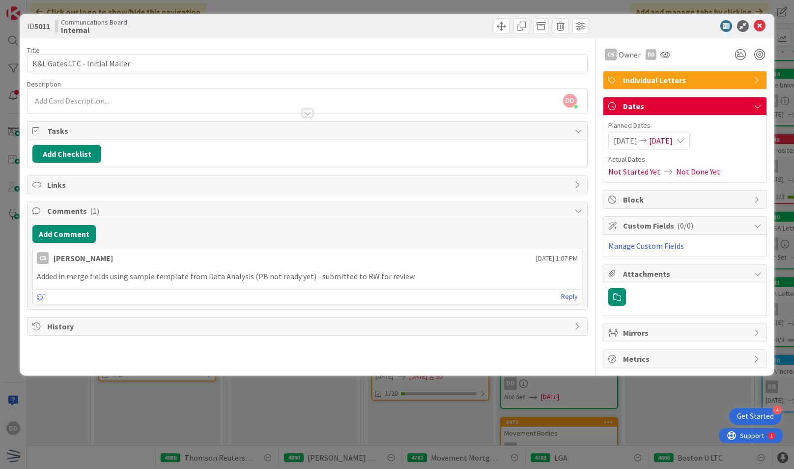
click at [305, 113] on div at bounding box center [307, 113] width 11 height 8
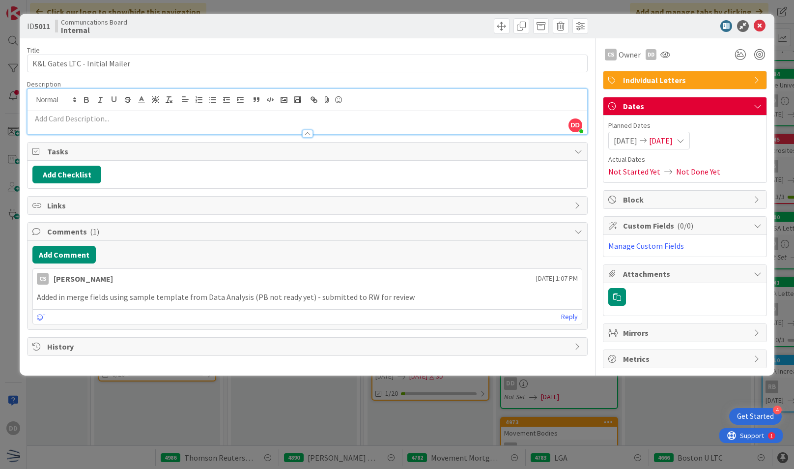
click at [122, 124] on div at bounding box center [307, 129] width 559 height 10
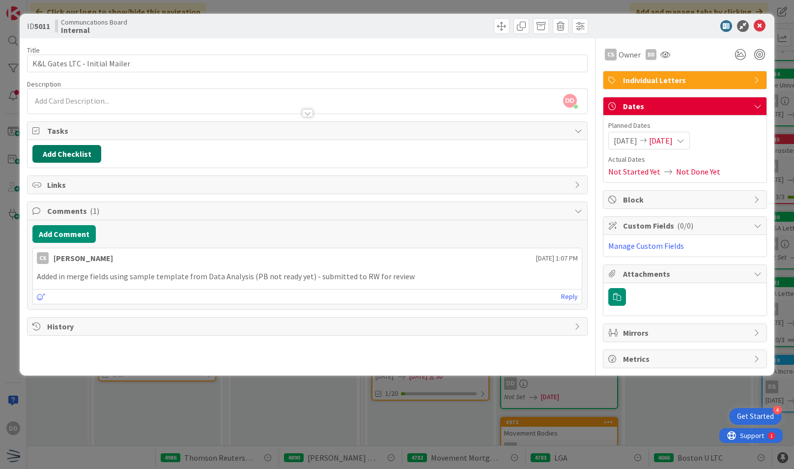
click at [73, 154] on button "Add Checklist" at bounding box center [66, 154] width 69 height 18
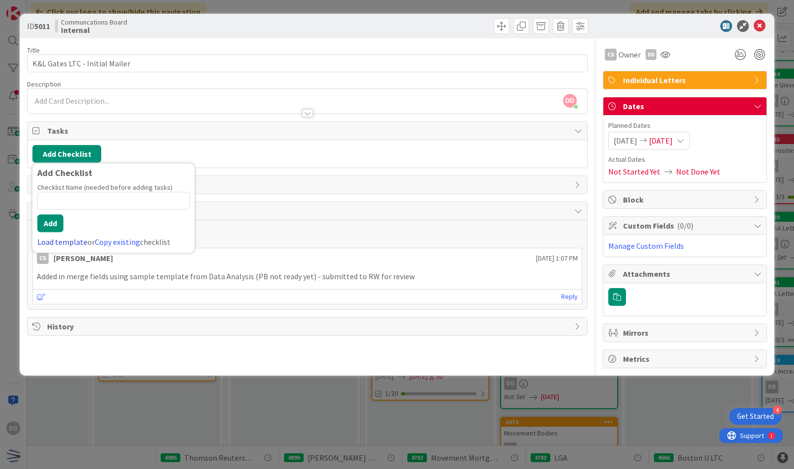
click at [78, 241] on link "Load template" at bounding box center [62, 242] width 50 height 10
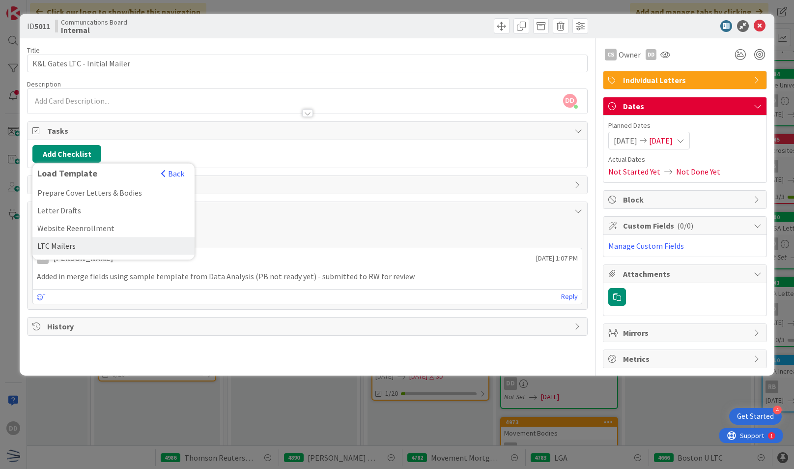
click at [71, 244] on div "LTC Mailers" at bounding box center [113, 246] width 162 height 18
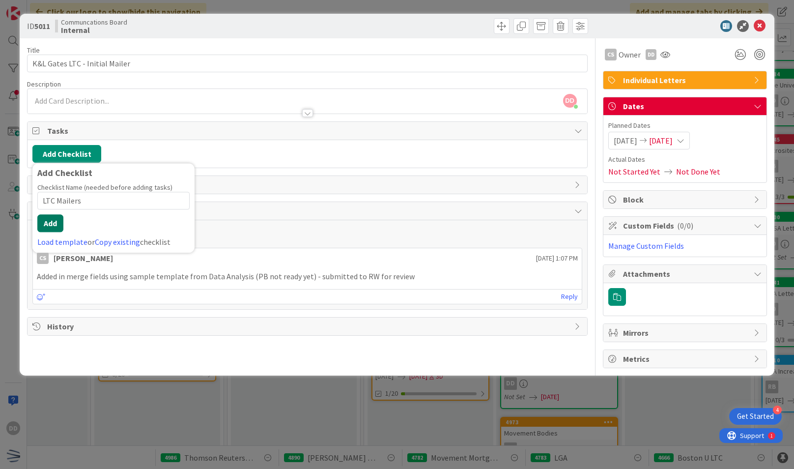
click at [55, 224] on button "Add" at bounding box center [50, 223] width 26 height 18
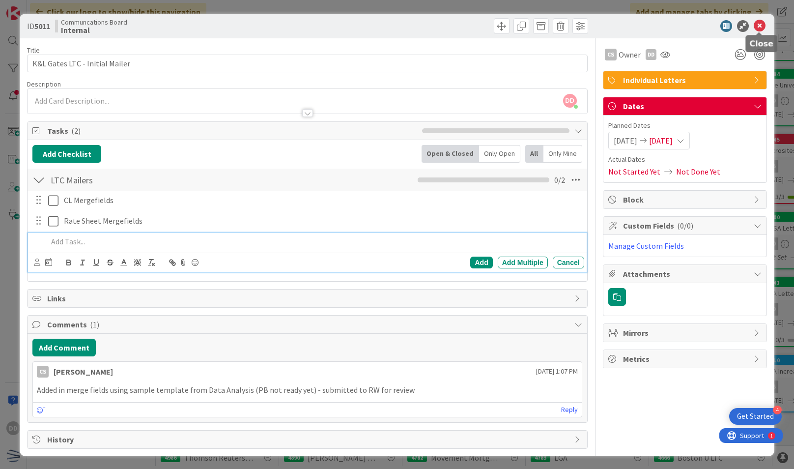
click at [759, 26] on icon at bounding box center [759, 26] width 12 height 12
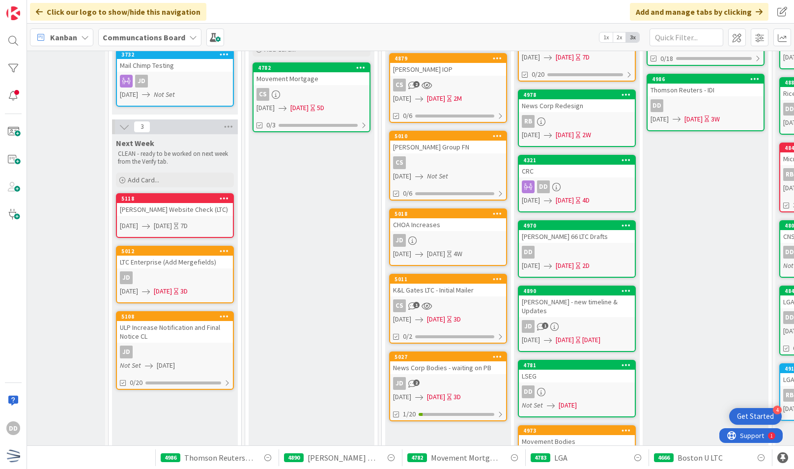
scroll to position [245, 181]
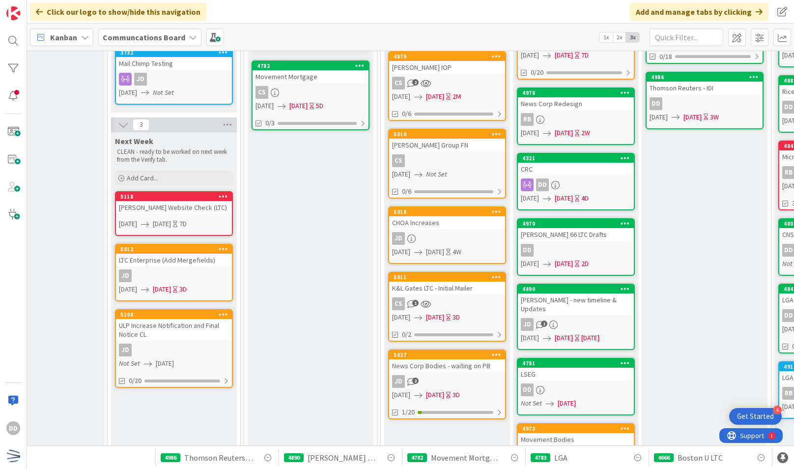
click at [449, 297] on div "CS 1" at bounding box center [447, 303] width 116 height 13
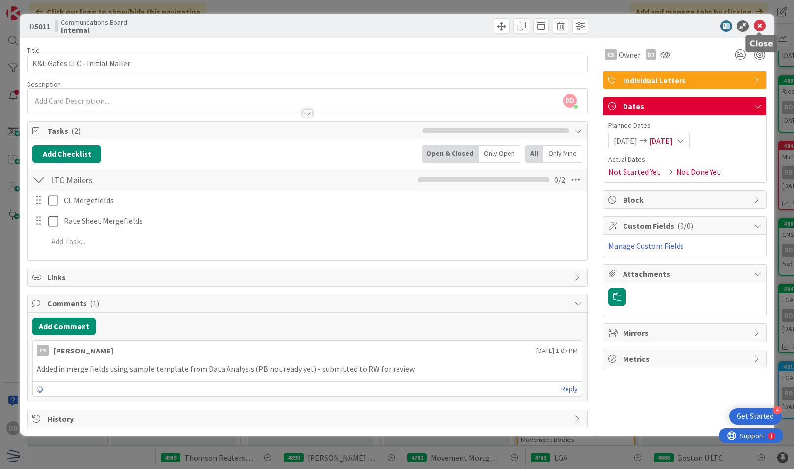
click at [758, 22] on icon at bounding box center [759, 26] width 12 height 12
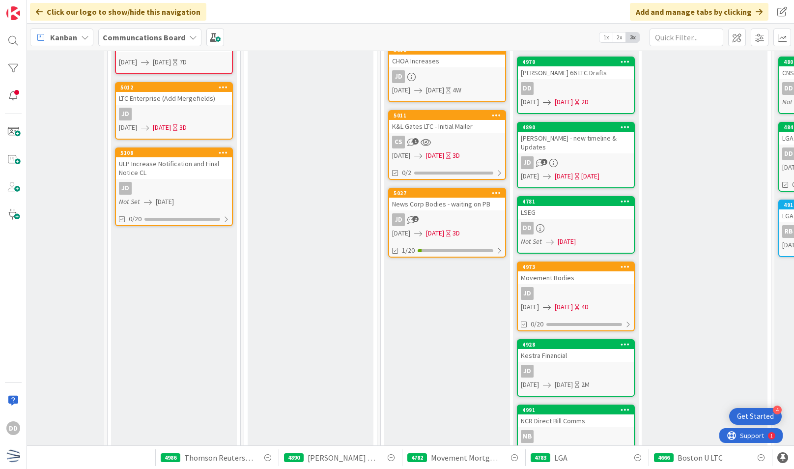
scroll to position [448, 181]
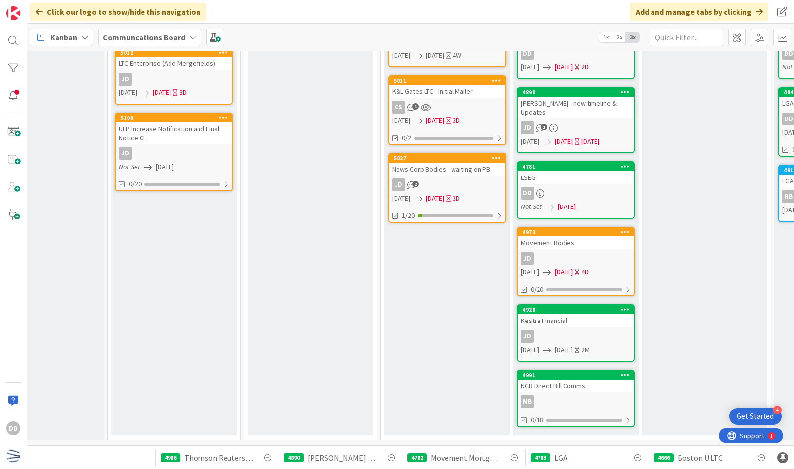
click at [463, 178] on div "JD 2" at bounding box center [447, 184] width 116 height 13
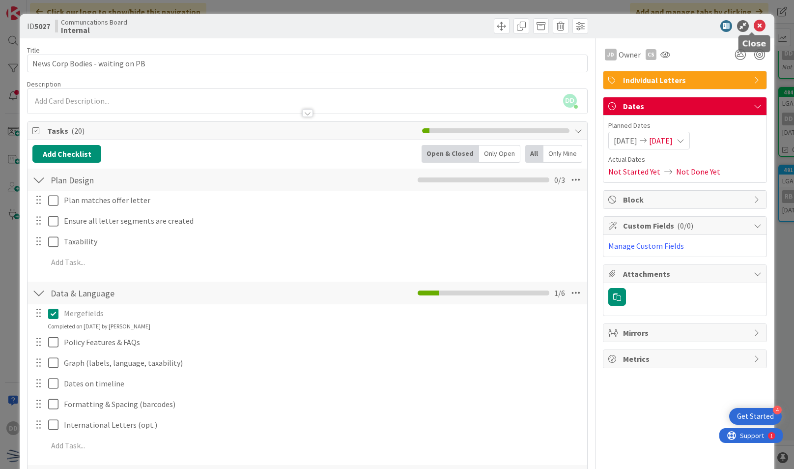
click at [753, 27] on icon at bounding box center [759, 26] width 12 height 12
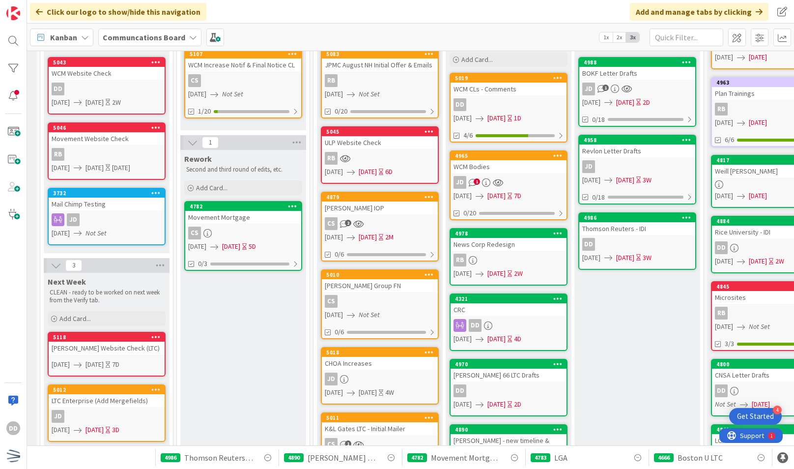
scroll to position [105, 248]
